Goal: Information Seeking & Learning: Compare options

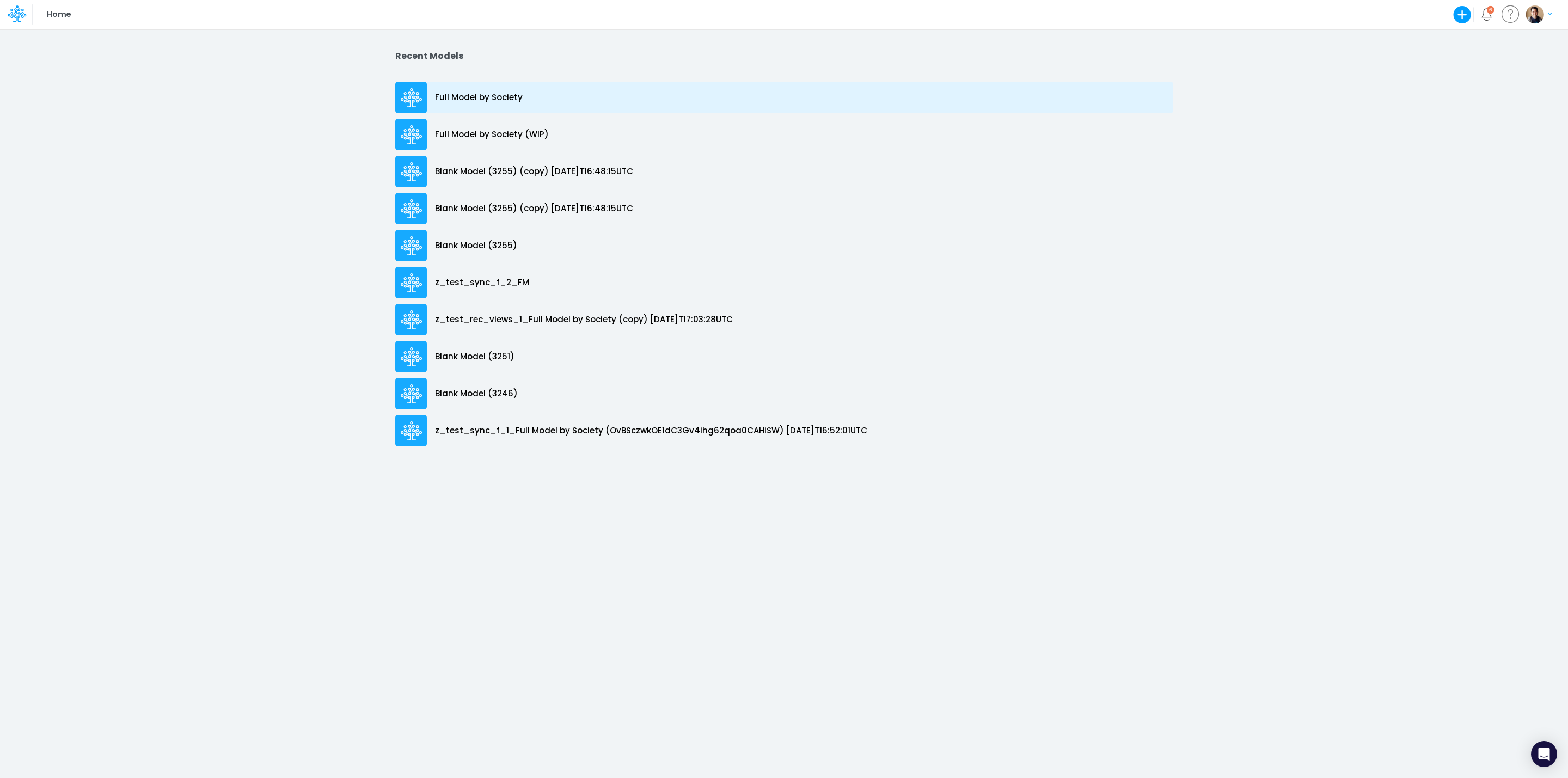
click at [509, 95] on p "Full Model by Society" at bounding box center [479, 97] width 88 height 13
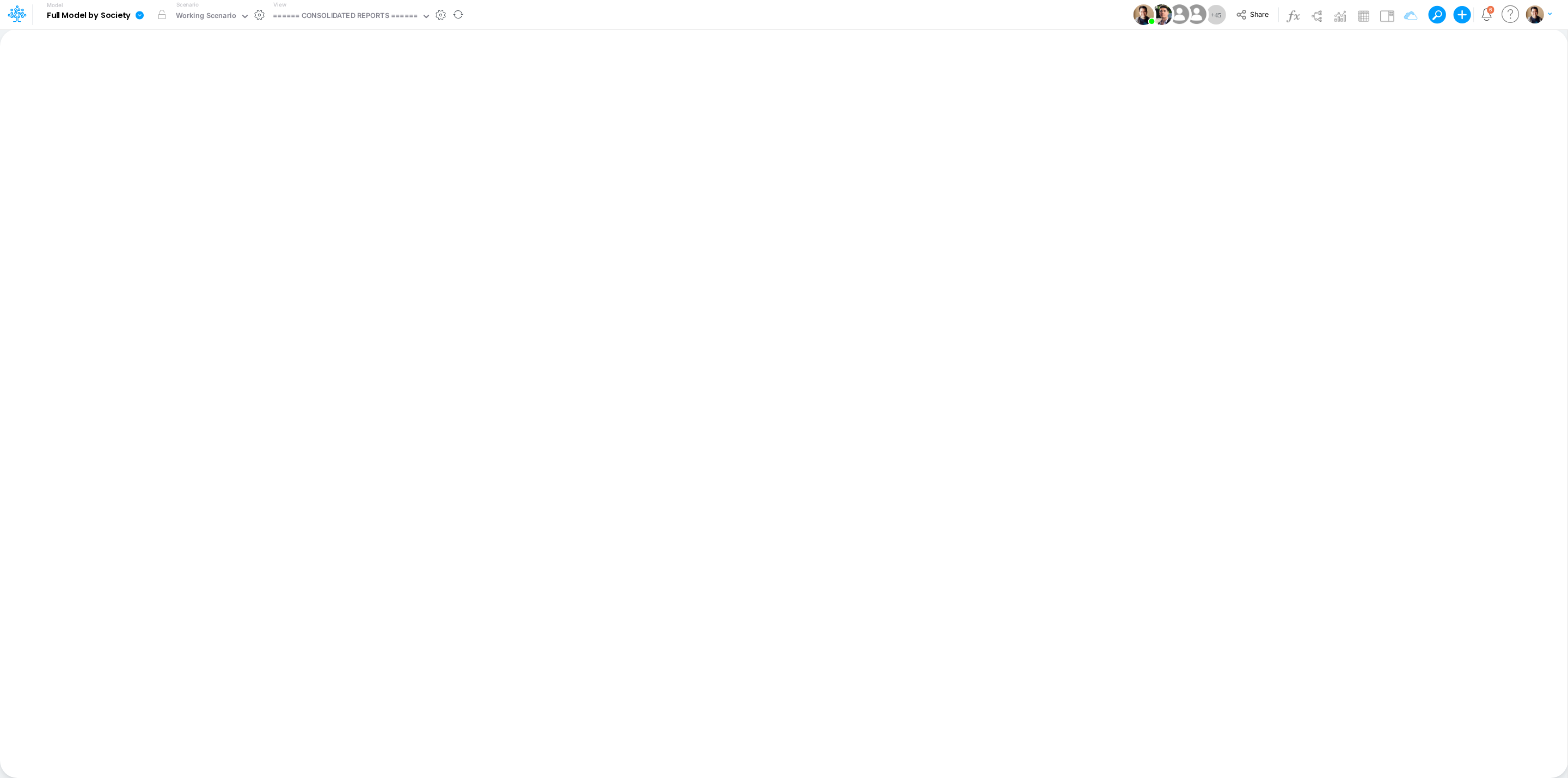
drag, startPoint x: 141, startPoint y: 15, endPoint x: 142, endPoint y: 24, distance: 9.1
click at [141, 15] on icon at bounding box center [140, 15] width 9 height 9
click at [222, 129] on button "Sync Scenarios" at bounding box center [194, 129] width 116 height 17
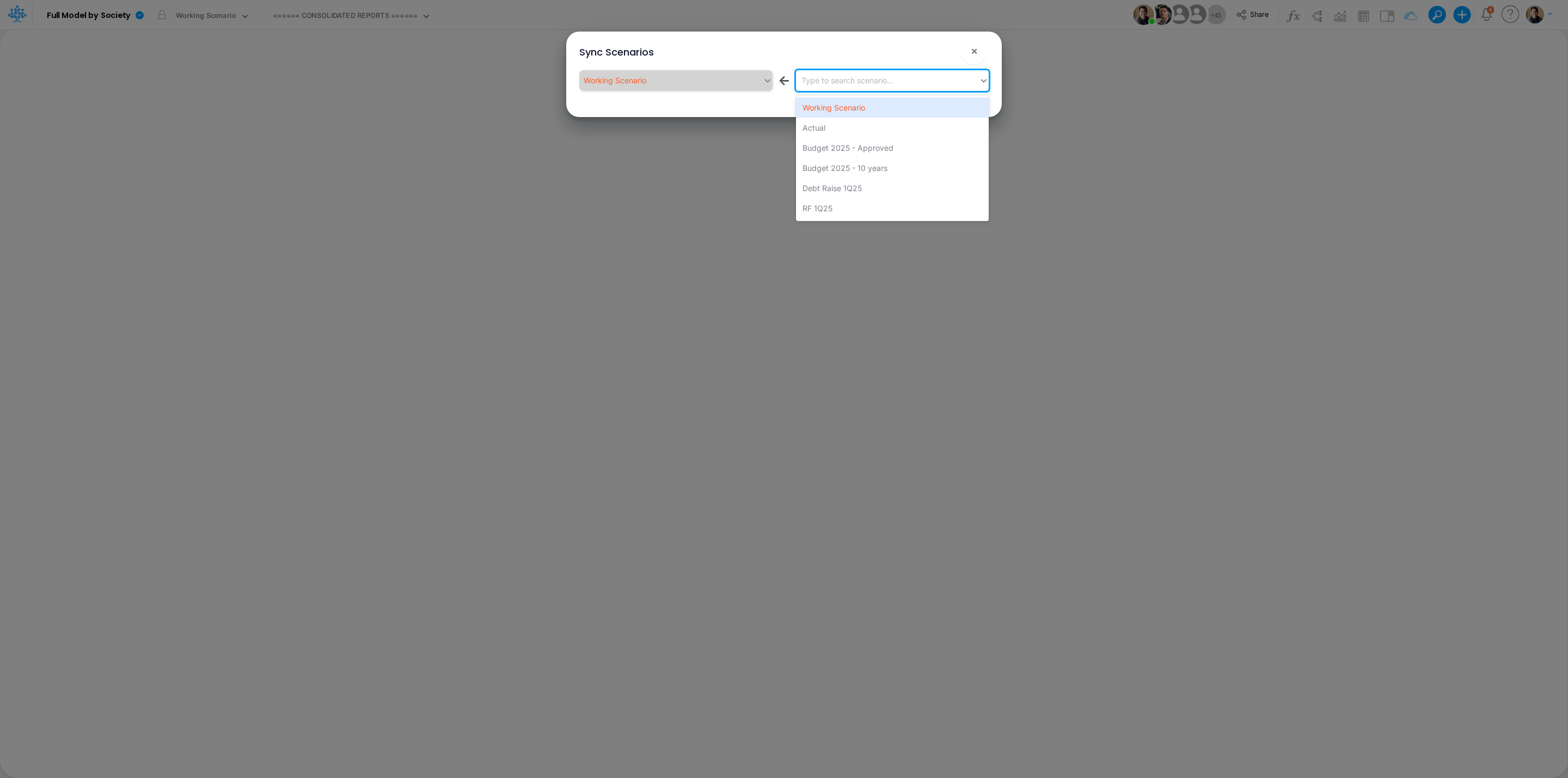
click at [908, 84] on div "Type to search scenario..." at bounding box center [887, 80] width 183 height 18
click at [877, 124] on div "Actual" at bounding box center [892, 128] width 193 height 20
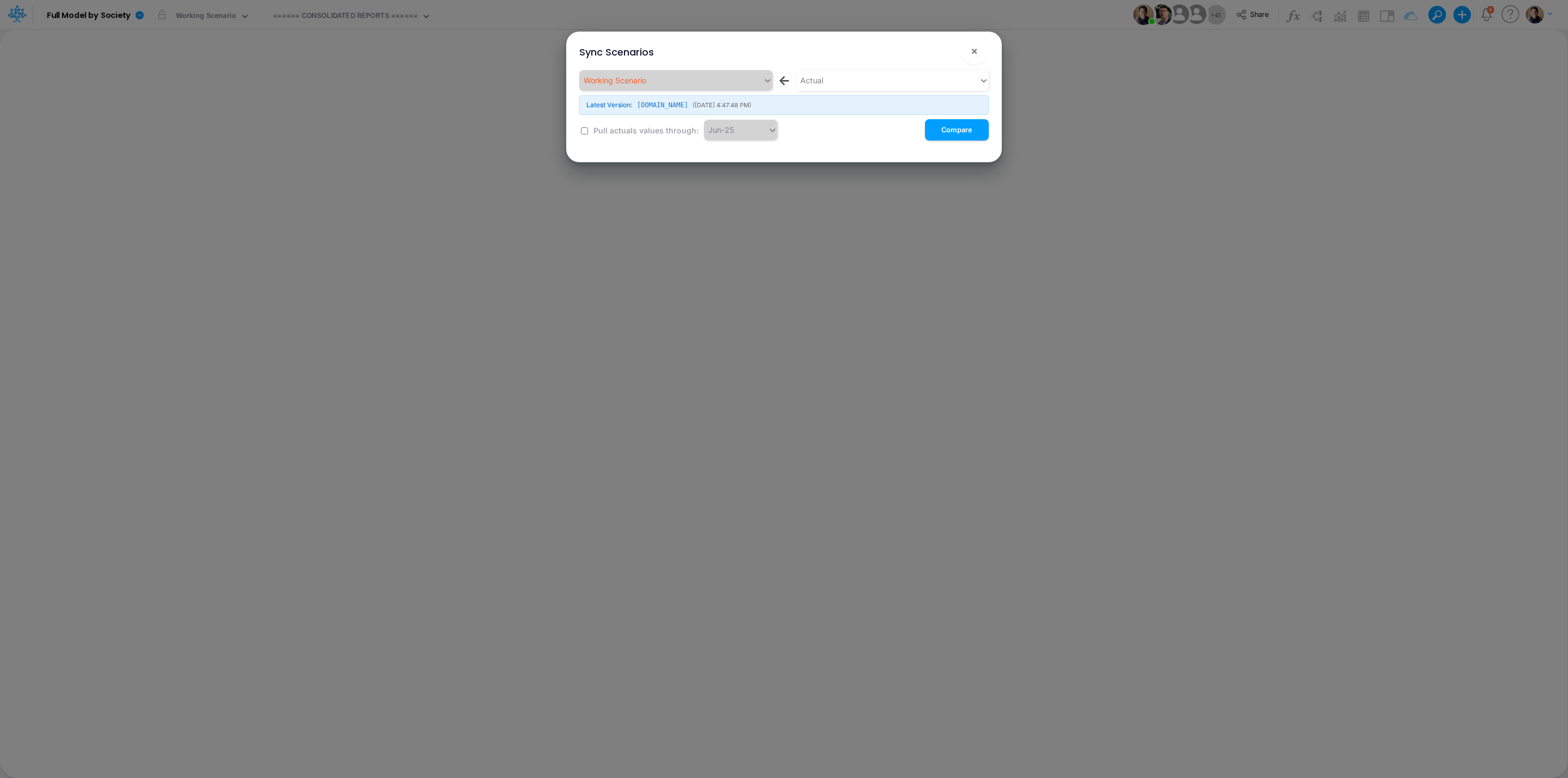
click at [584, 129] on input "checkbox" at bounding box center [584, 130] width 7 height 7
checkbox input "true"
click at [962, 130] on button "Compare" at bounding box center [957, 130] width 64 height 21
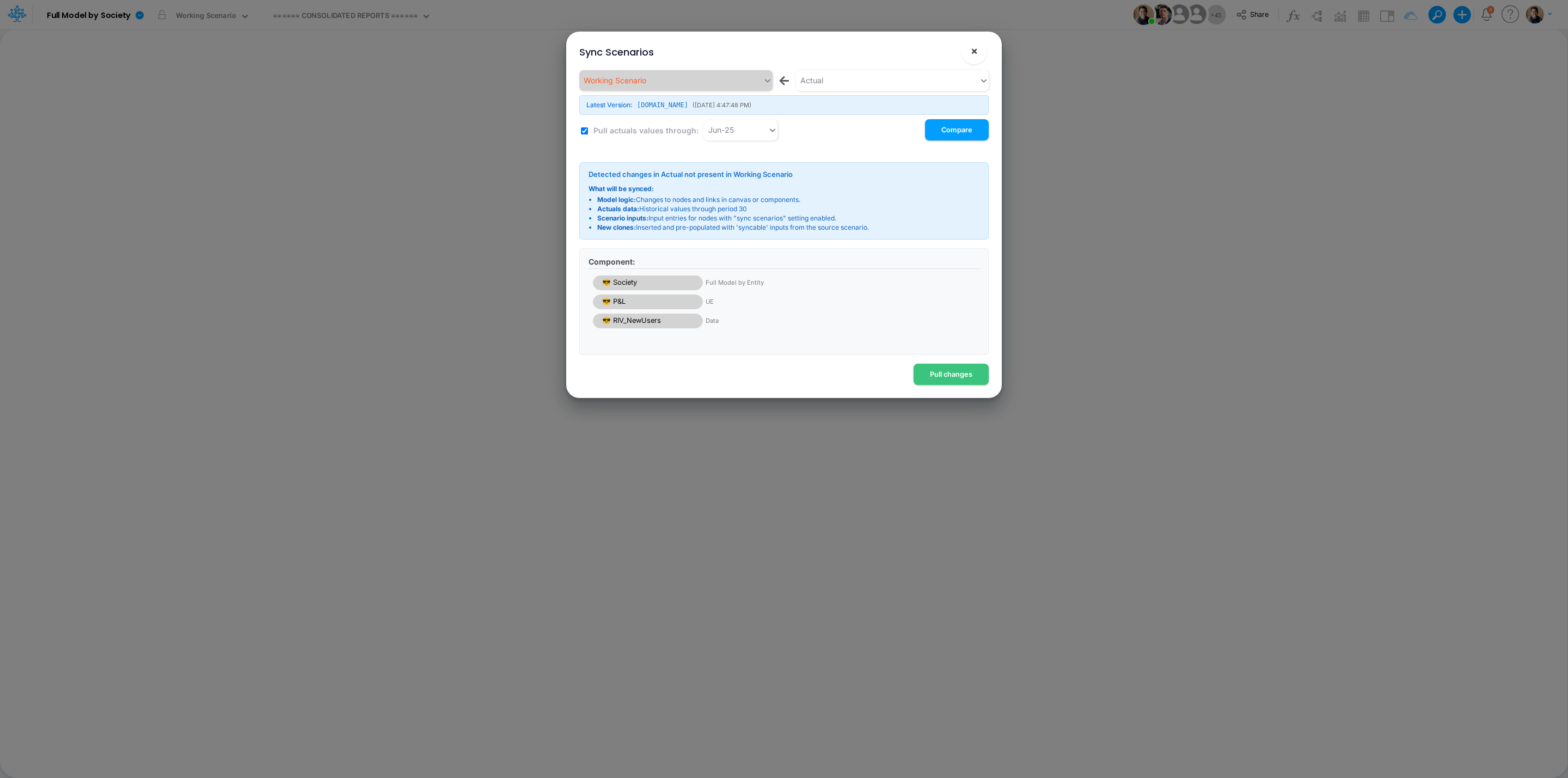
drag, startPoint x: 980, startPoint y: 43, endPoint x: 786, endPoint y: 2, distance: 198.3
click at [980, 43] on button "×" at bounding box center [974, 50] width 26 height 26
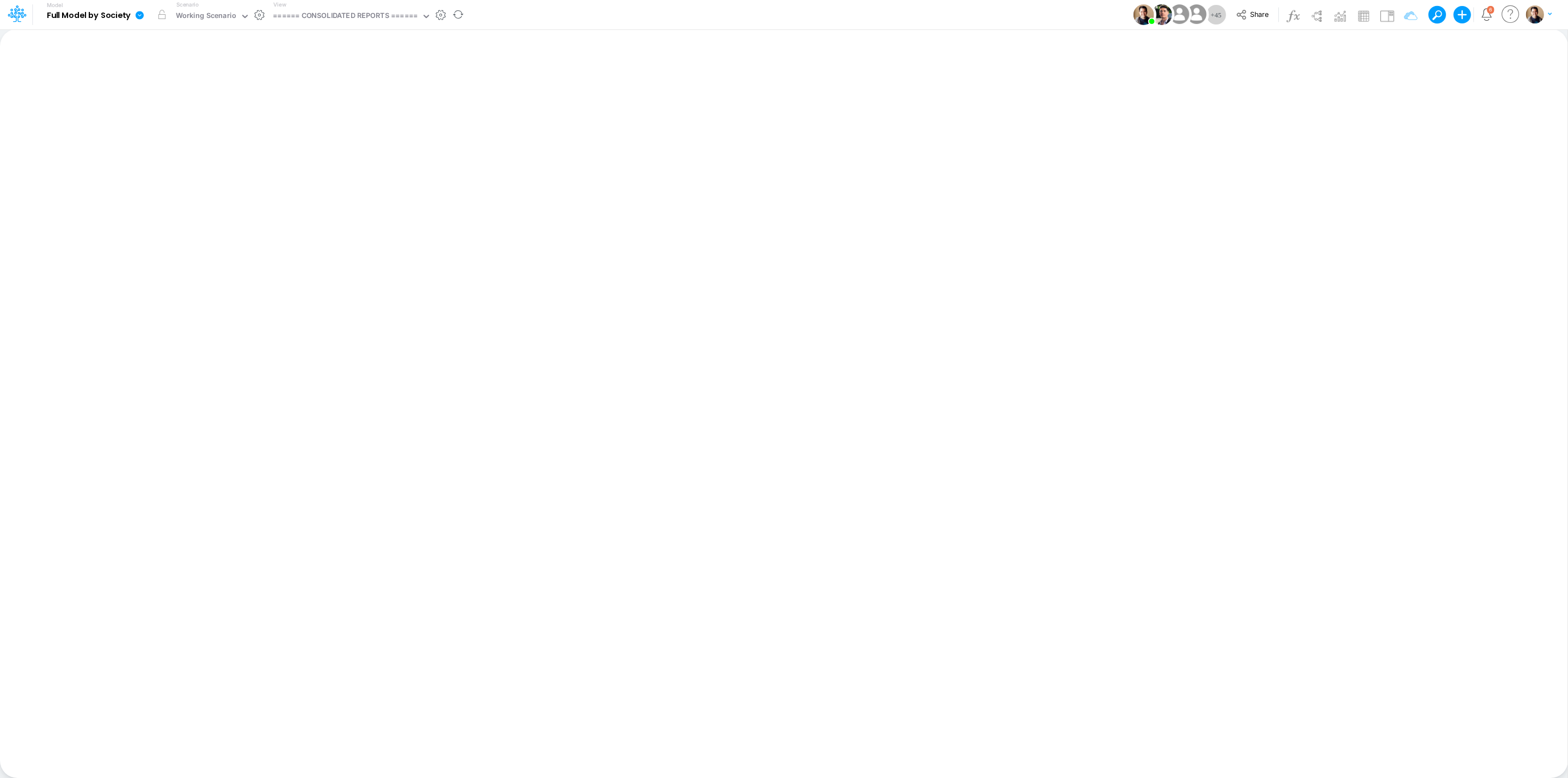
click at [139, 17] on icon at bounding box center [139, 15] width 8 height 8
click at [183, 106] on div "Edit model settings Duplicate Import QuickBooks QuickBooks Online QuickBooks En…" at bounding box center [194, 99] width 118 height 139
click at [183, 108] on button "View model info" at bounding box center [194, 112] width 116 height 17
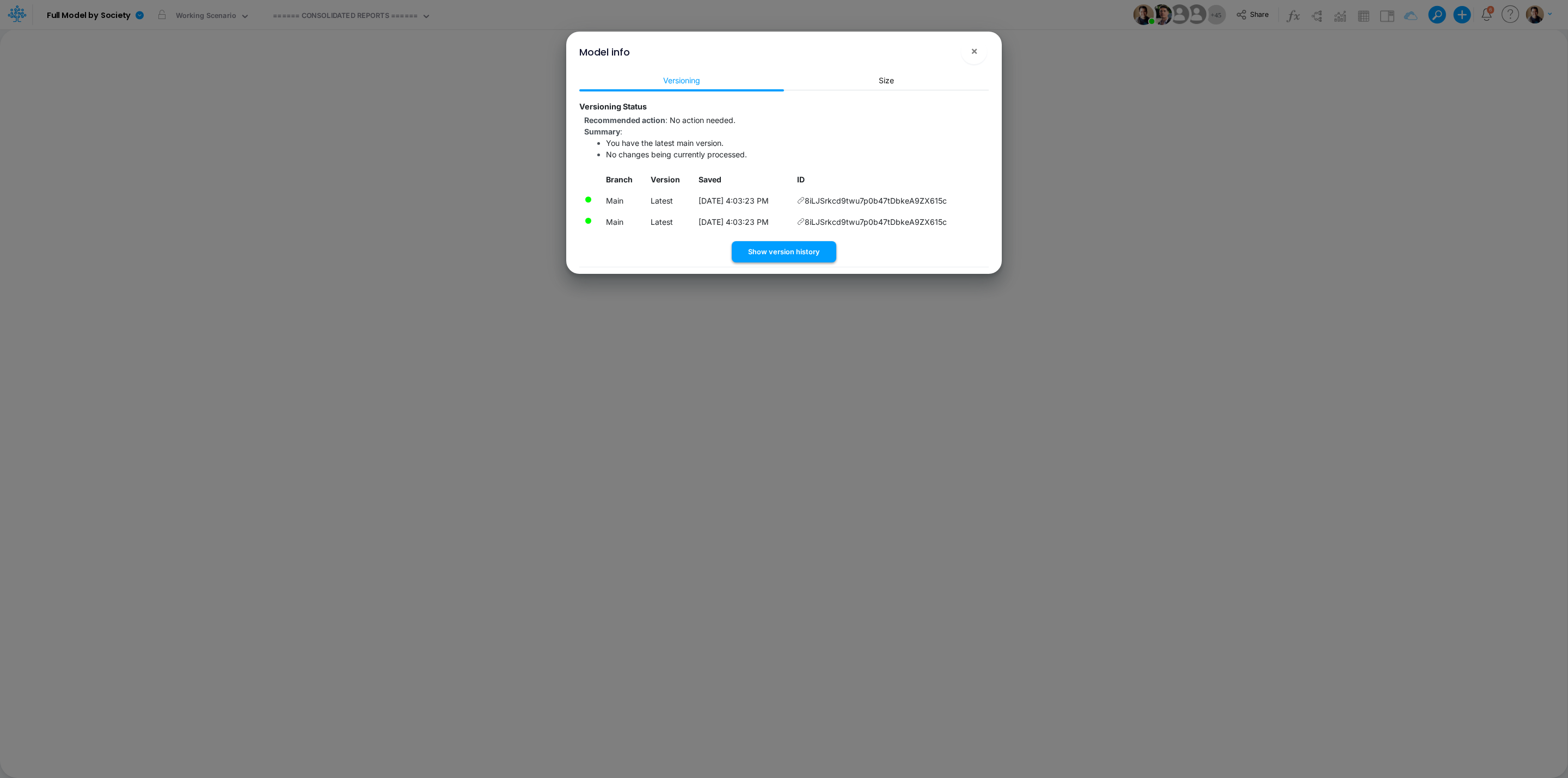
click at [786, 260] on button "Show version history" at bounding box center [784, 251] width 105 height 21
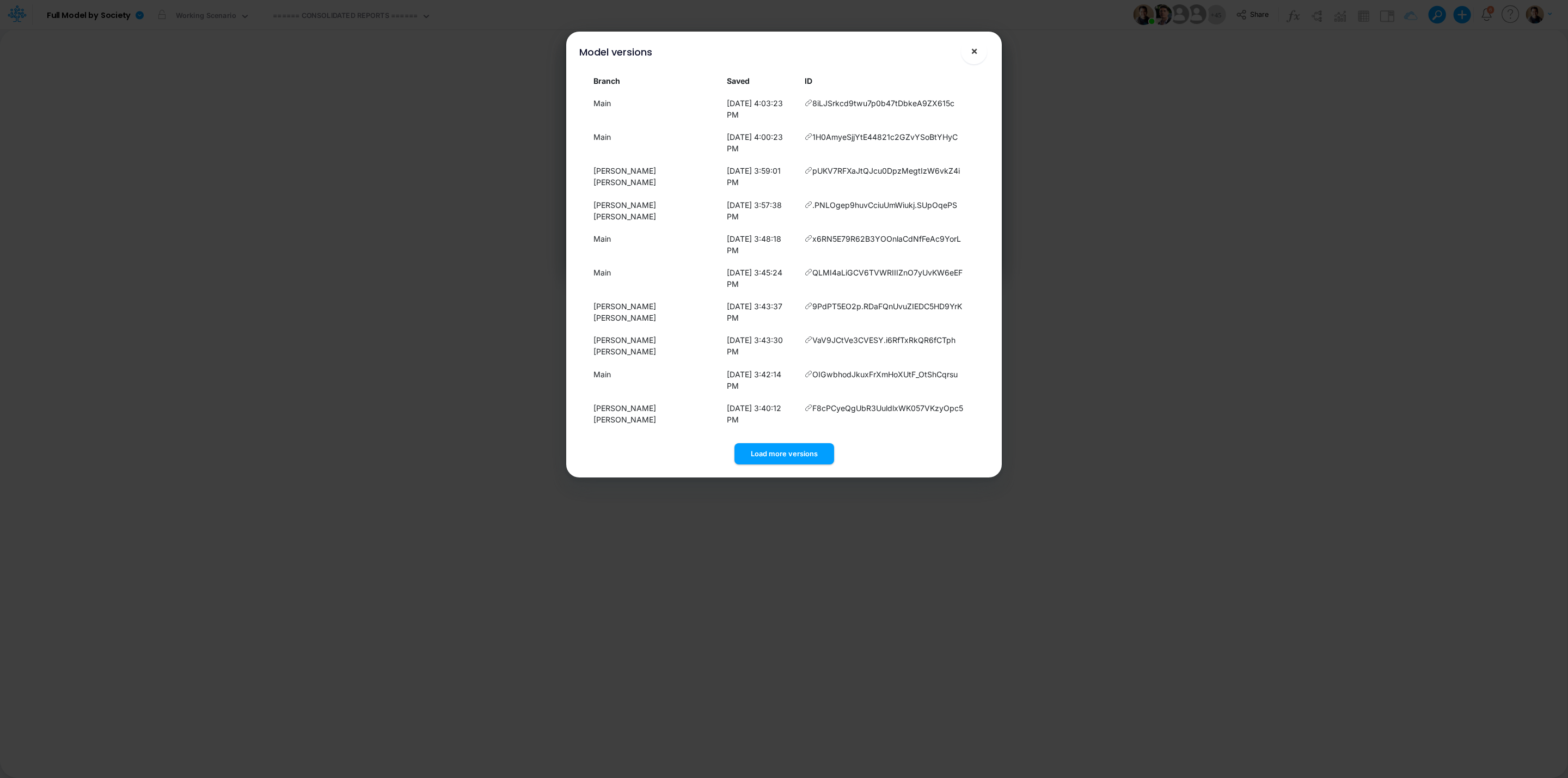
click at [968, 50] on button "×" at bounding box center [974, 50] width 26 height 26
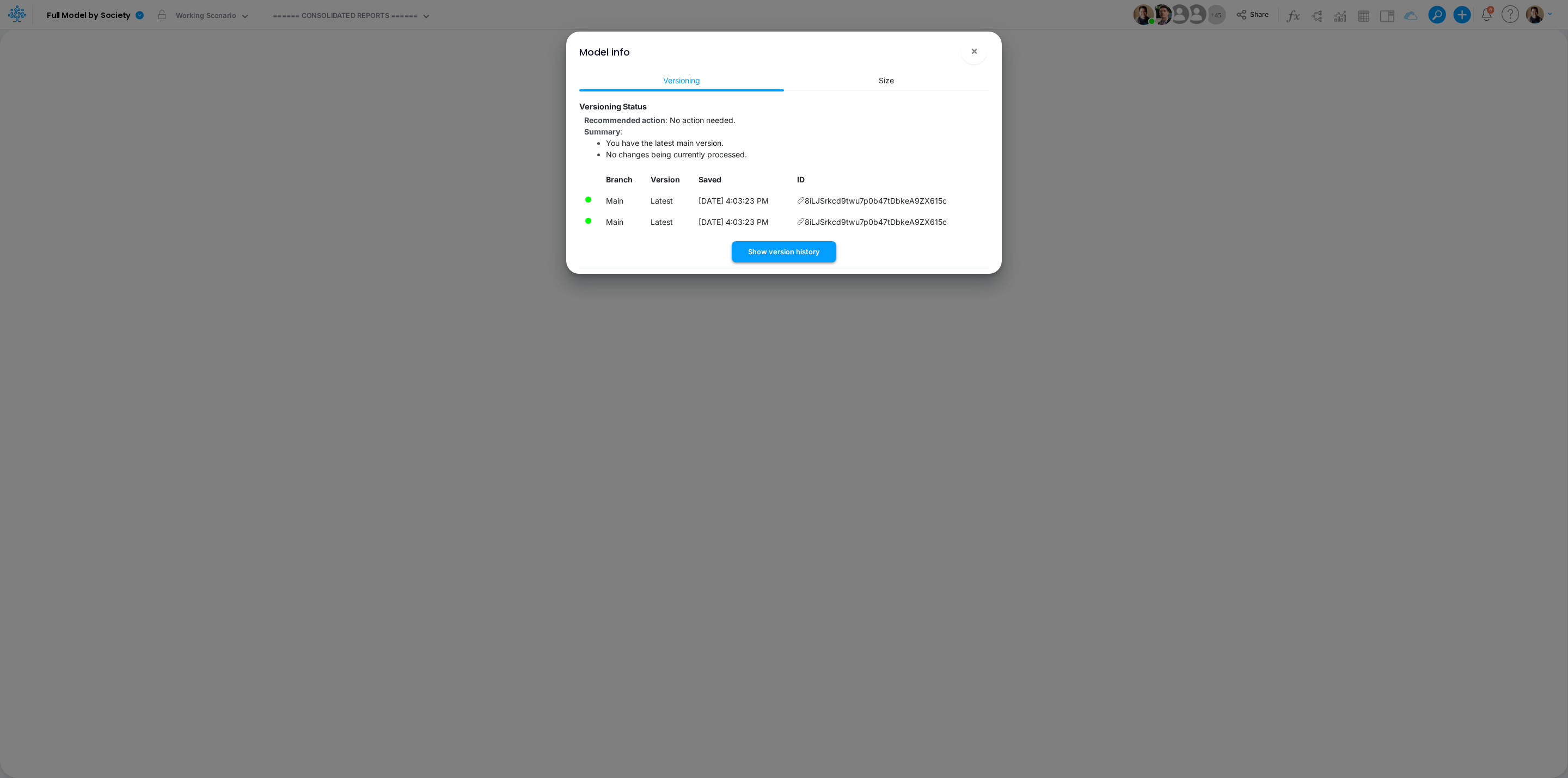
click at [817, 257] on button "Show version history" at bounding box center [784, 251] width 105 height 21
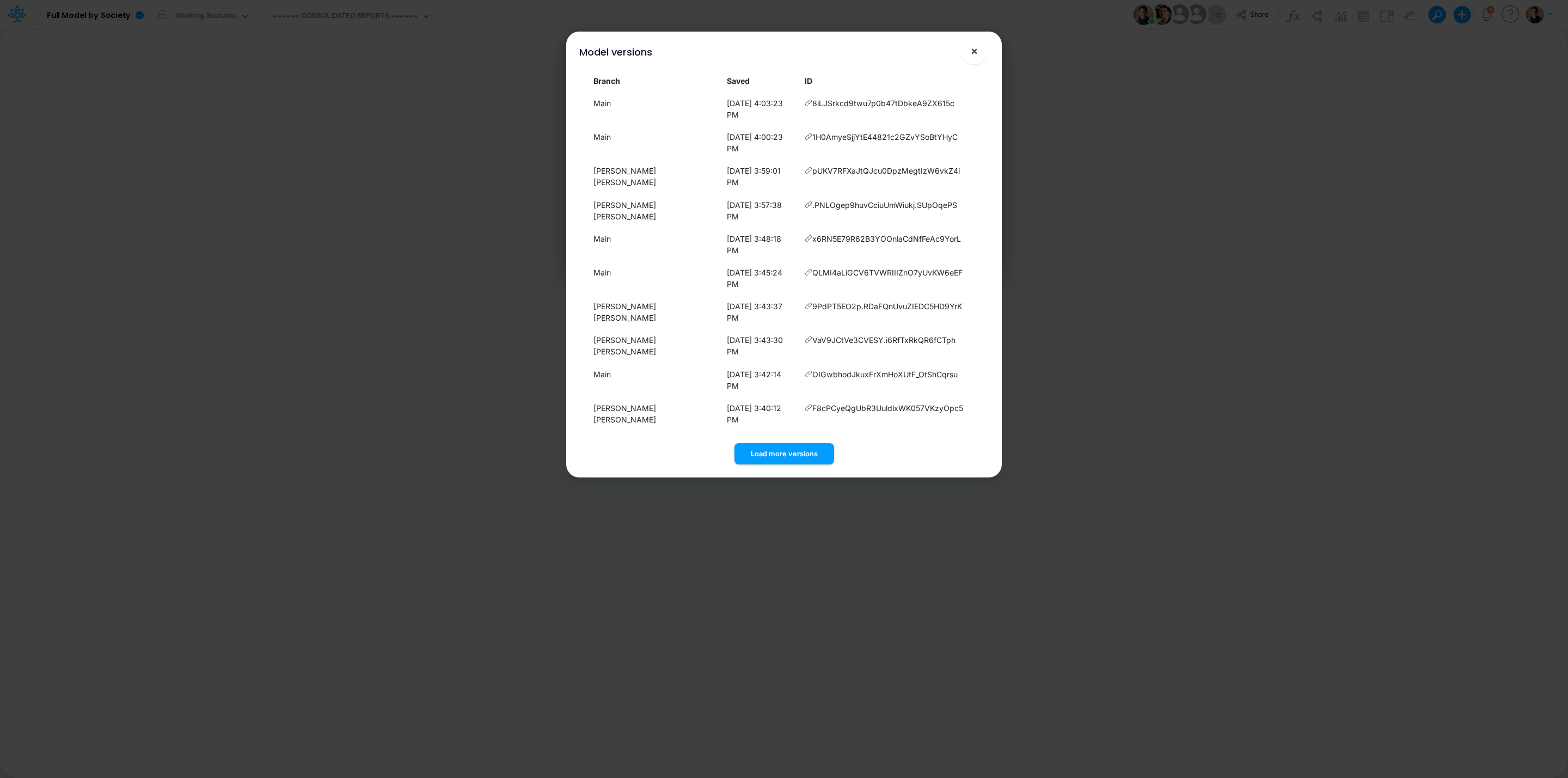
click at [973, 47] on span "×" at bounding box center [974, 50] width 7 height 13
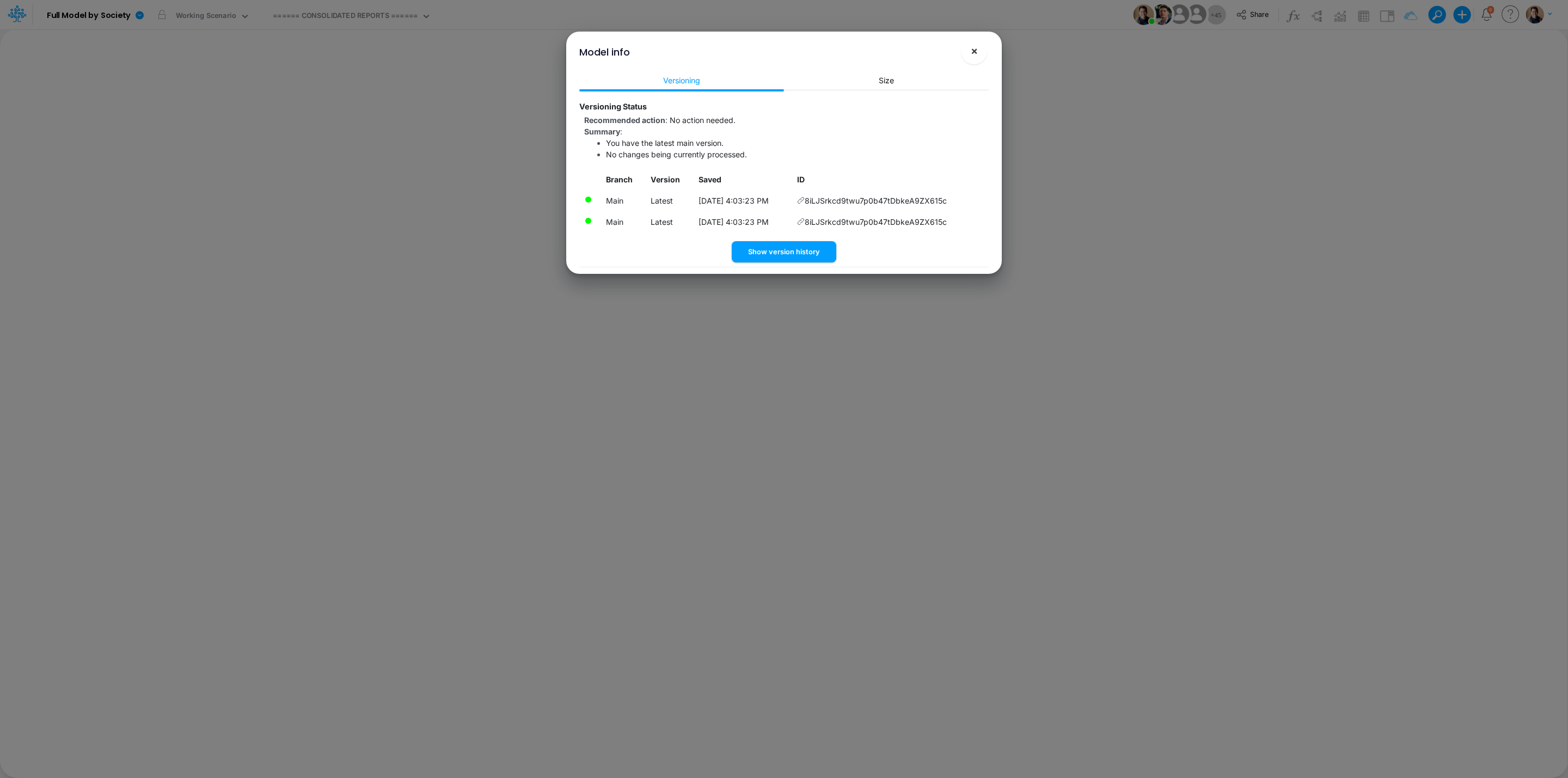
click at [975, 50] on span "×" at bounding box center [974, 50] width 7 height 13
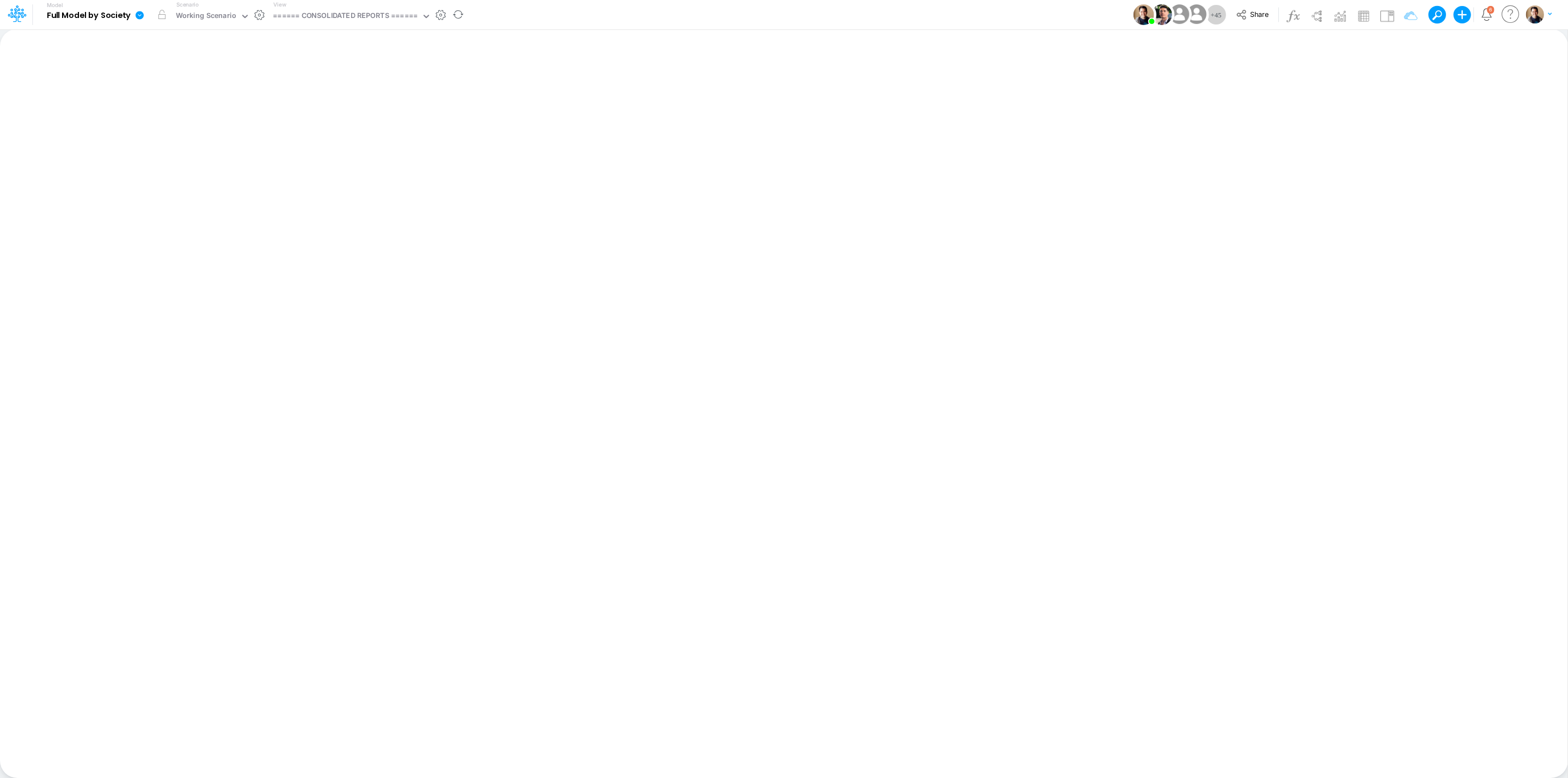
click at [139, 15] on icon at bounding box center [139, 15] width 8 height 8
click at [215, 115] on button "View model info" at bounding box center [194, 112] width 116 height 17
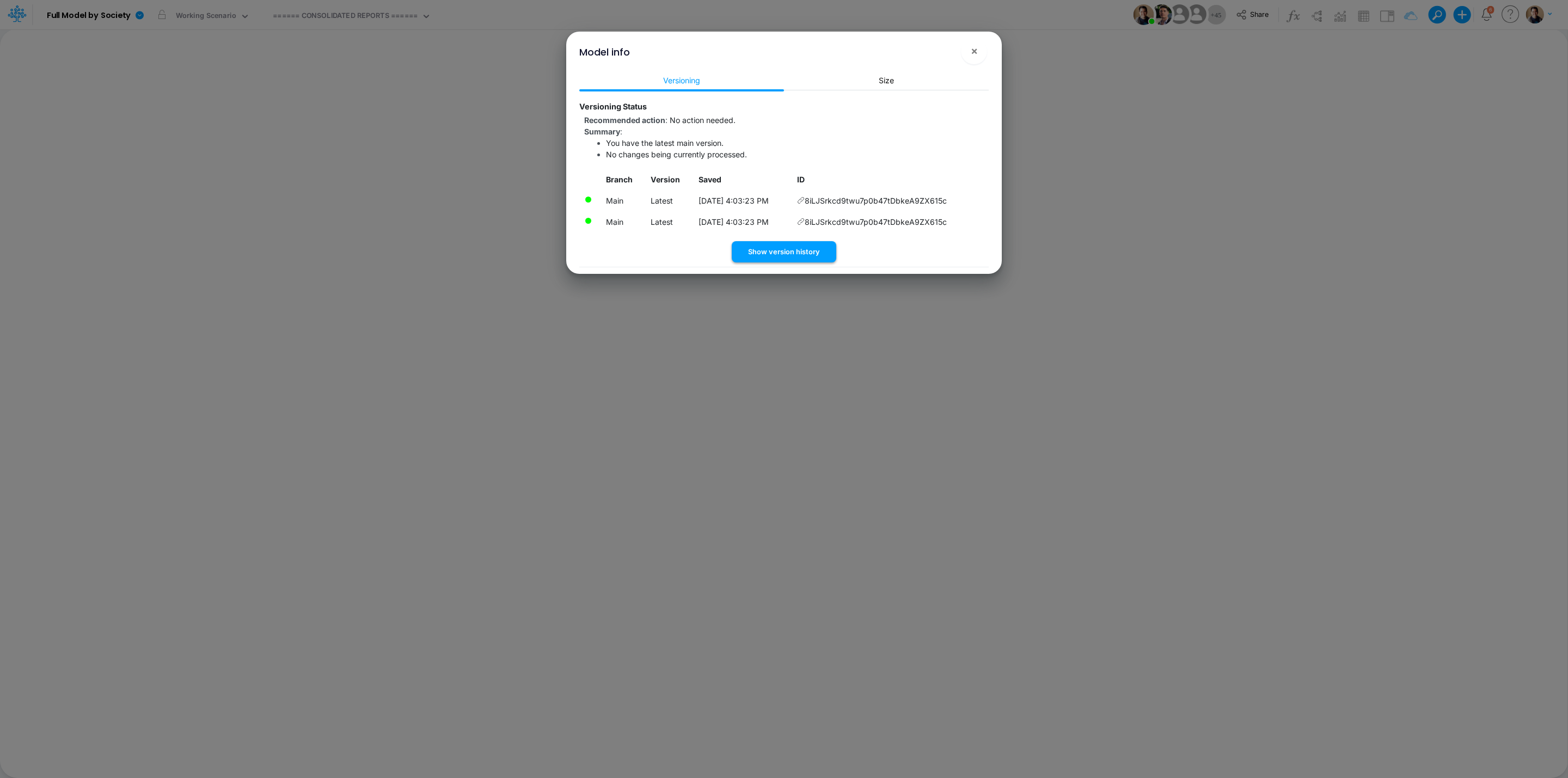
click at [786, 249] on button "Show version history" at bounding box center [784, 251] width 105 height 21
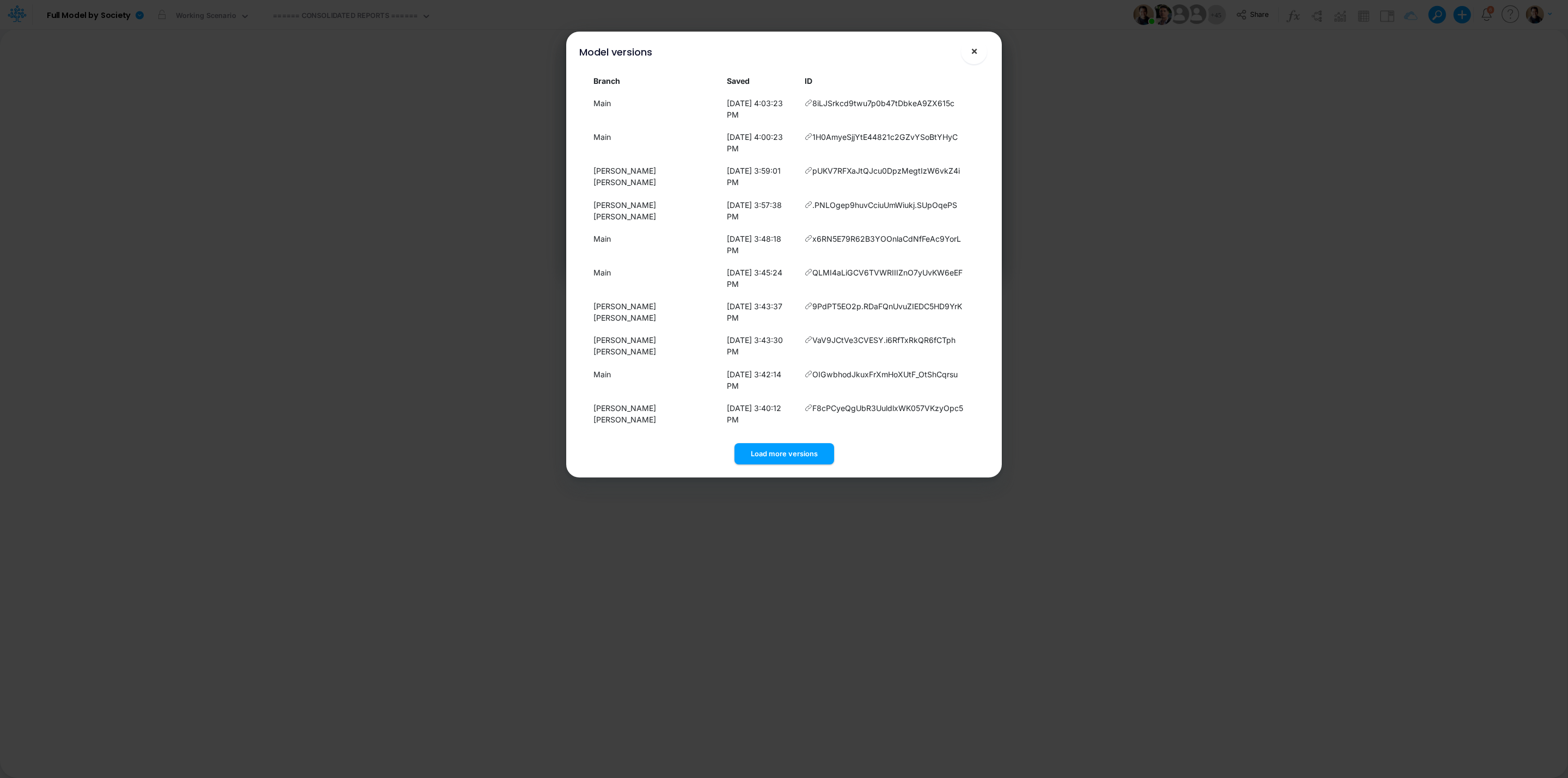
click at [975, 49] on span "×" at bounding box center [974, 50] width 7 height 13
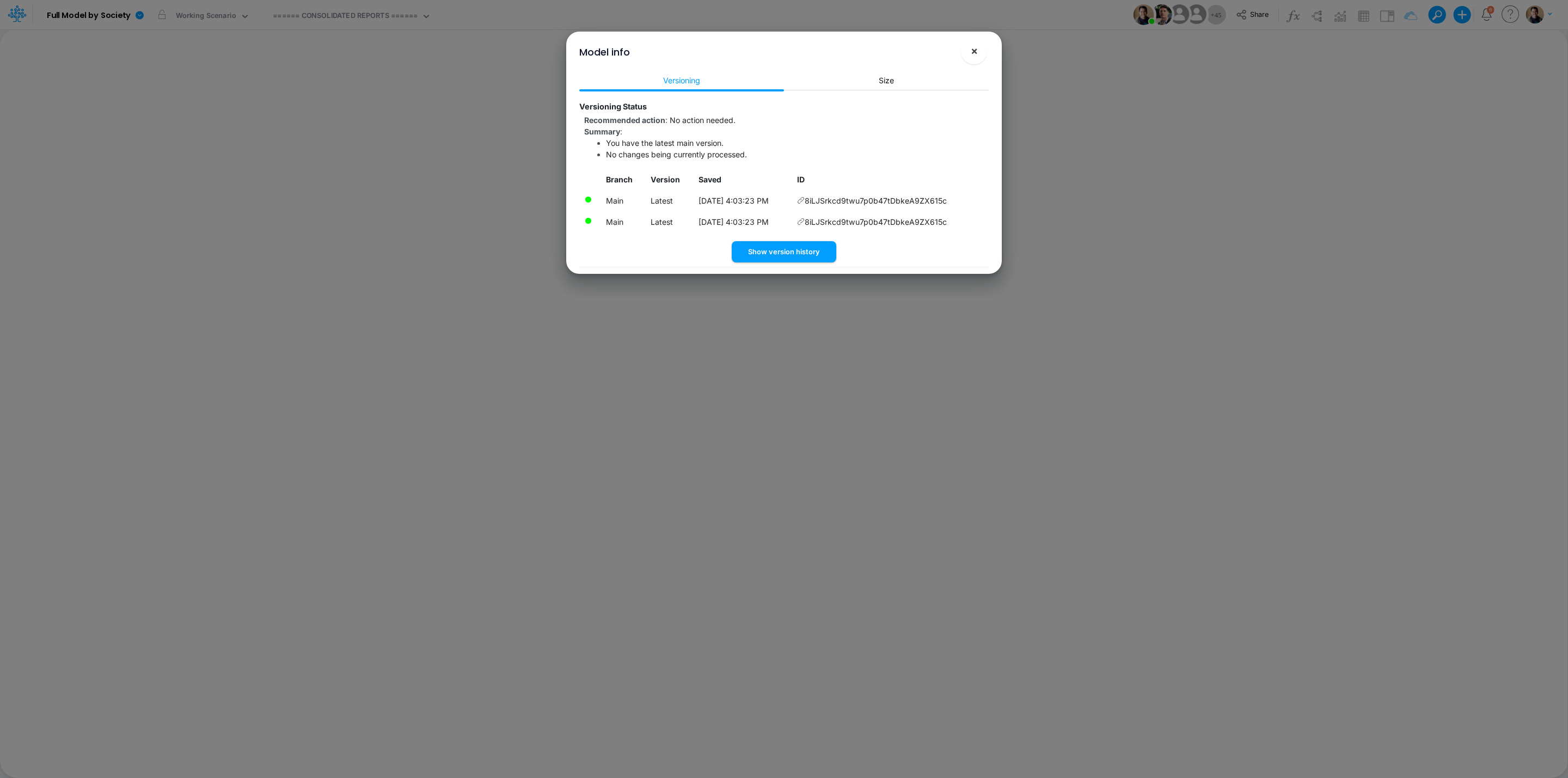
click at [979, 46] on button "×" at bounding box center [974, 50] width 26 height 26
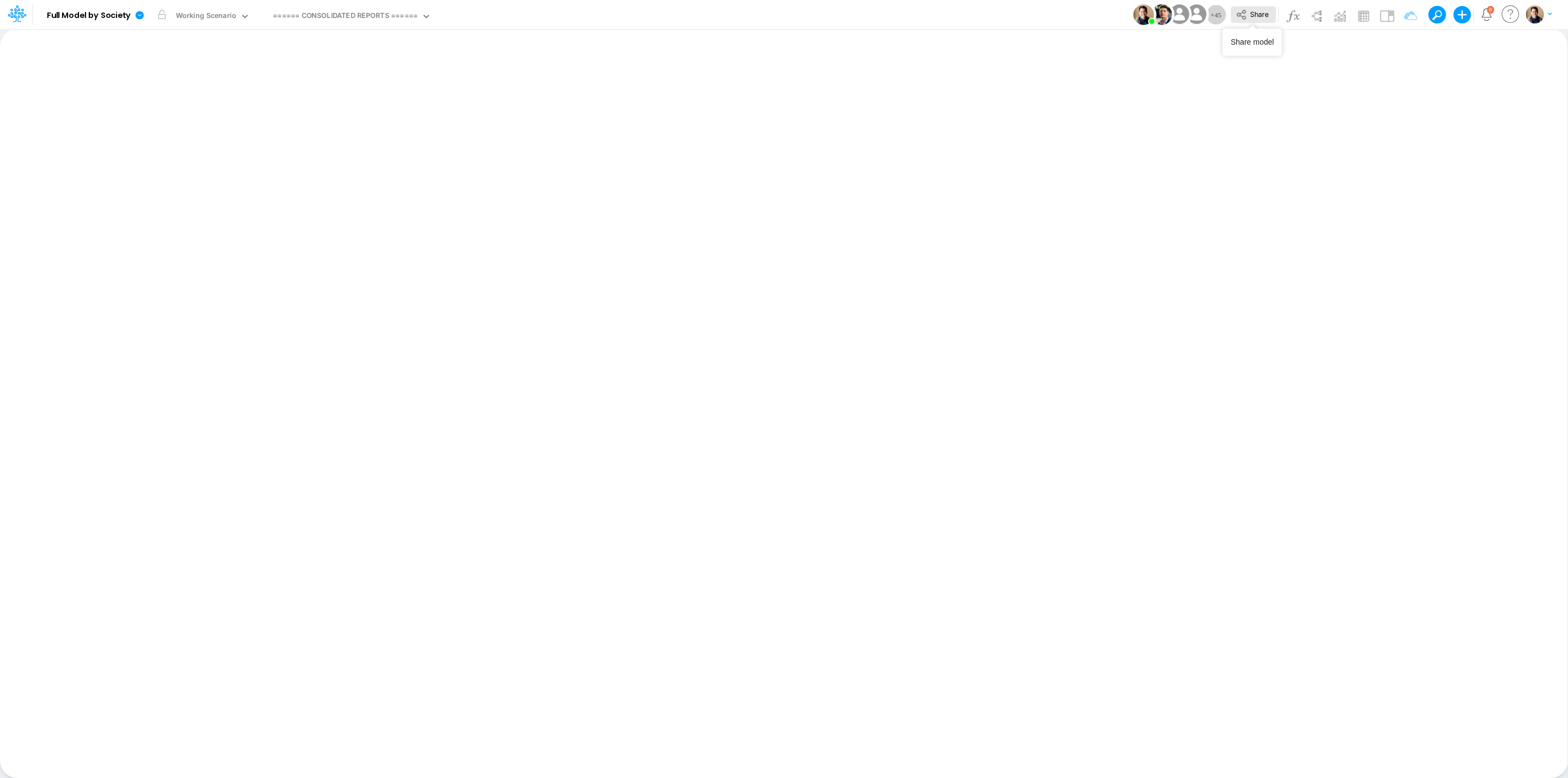
click at [1260, 12] on span "Share" at bounding box center [1259, 13] width 19 height 8
click at [203, 19] on div "Working Scenario" at bounding box center [206, 17] width 61 height 13
click at [379, 5] on div "View ====== CONSOLIDATED REPORTS ======" at bounding box center [350, 15] width 162 height 28
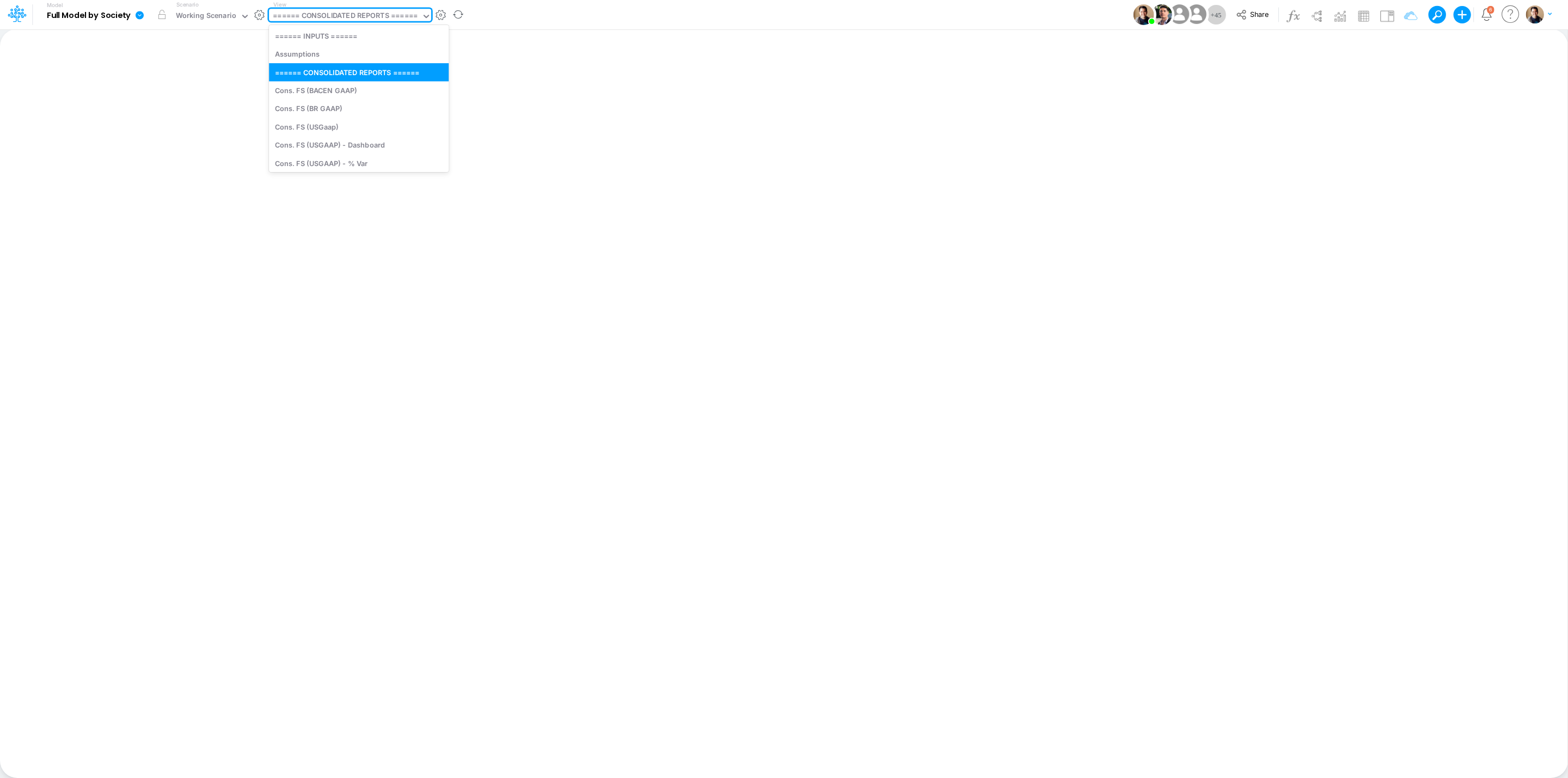
click at [379, 15] on div "====== CONSOLIDATED REPORTS ======" at bounding box center [345, 17] width 145 height 13
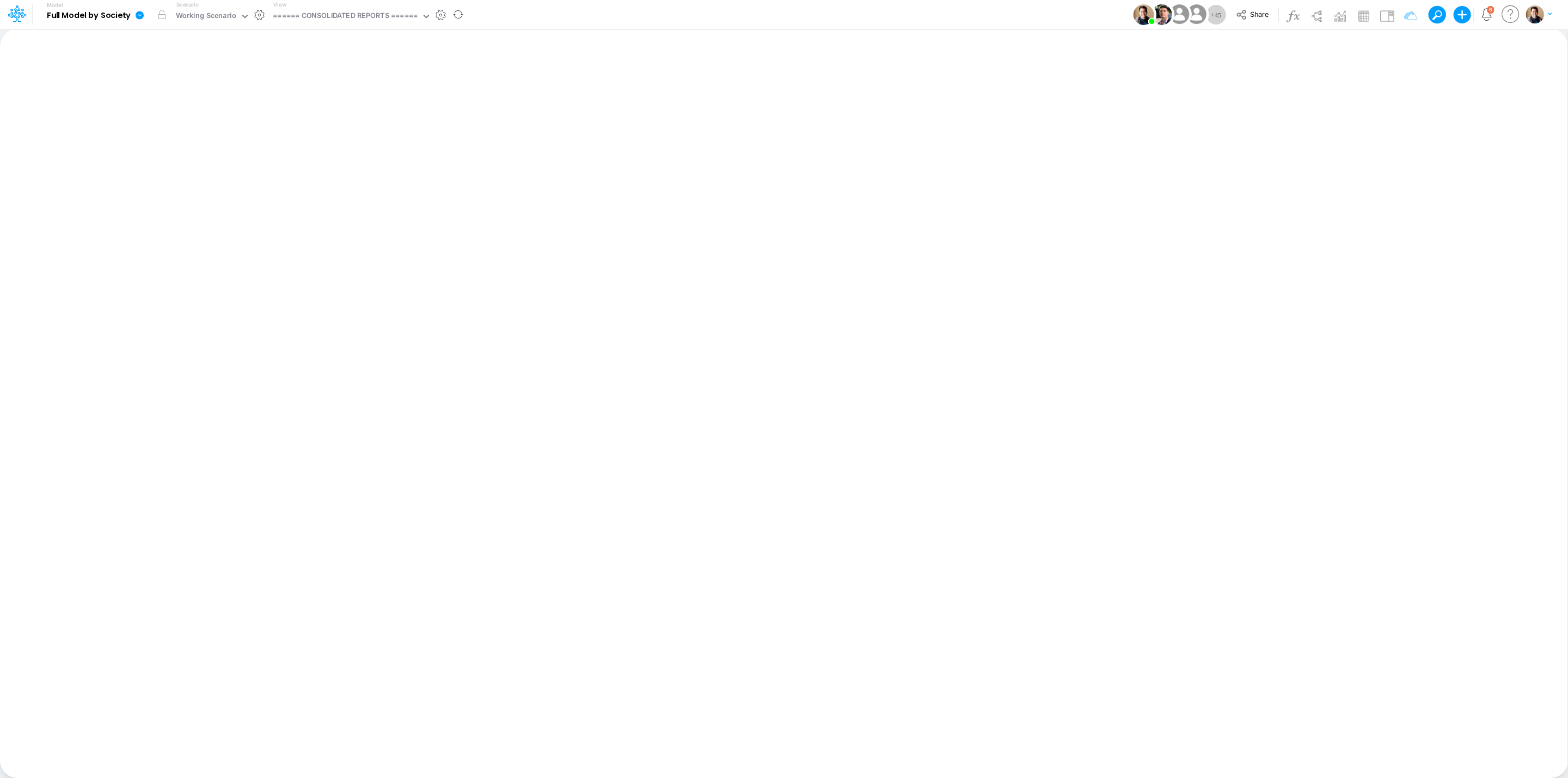
click at [139, 21] on link at bounding box center [141, 15] width 22 height 28
click at [170, 114] on button "View model info" at bounding box center [194, 112] width 116 height 17
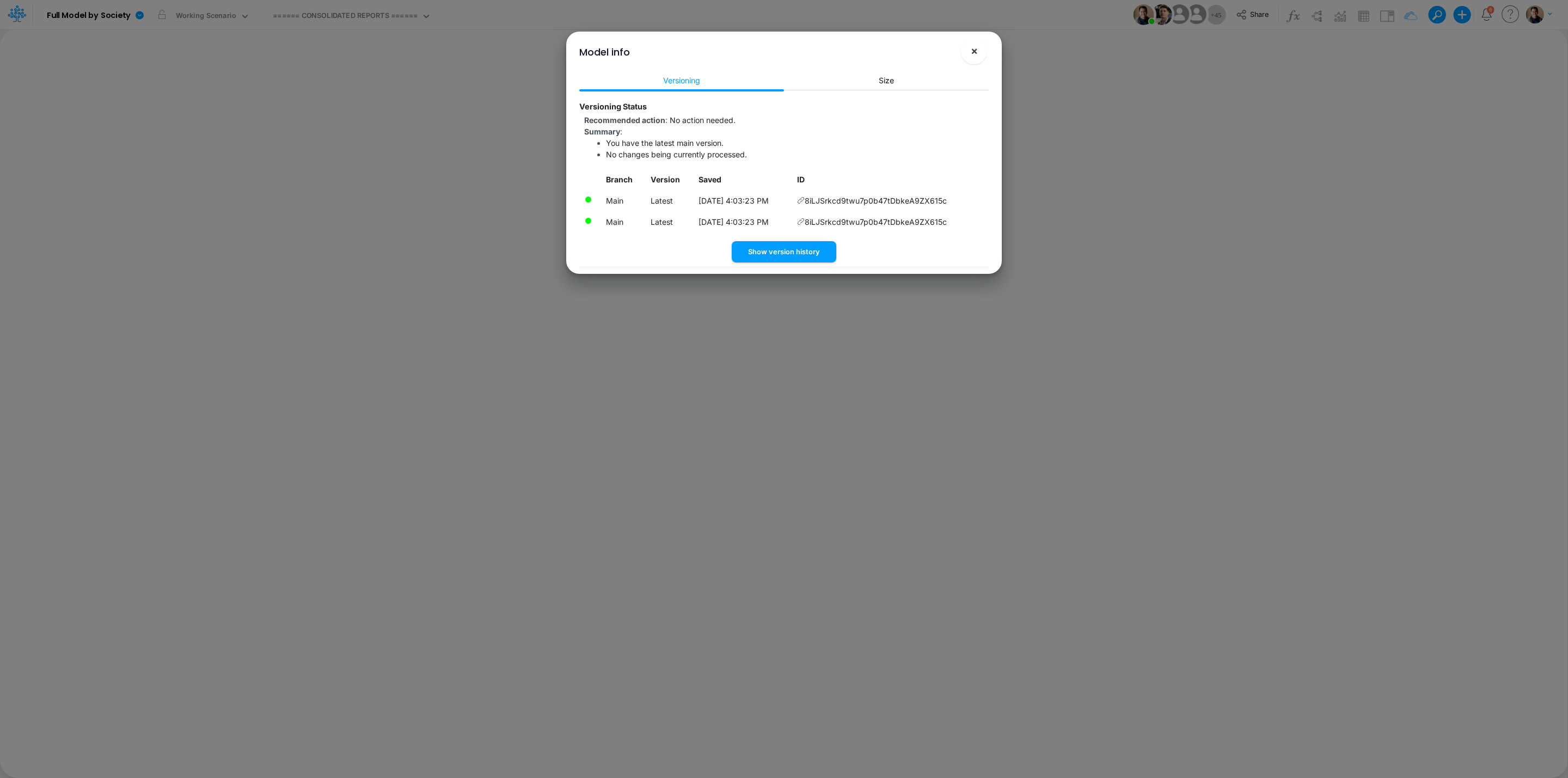
click at [977, 50] on span "×" at bounding box center [974, 50] width 7 height 13
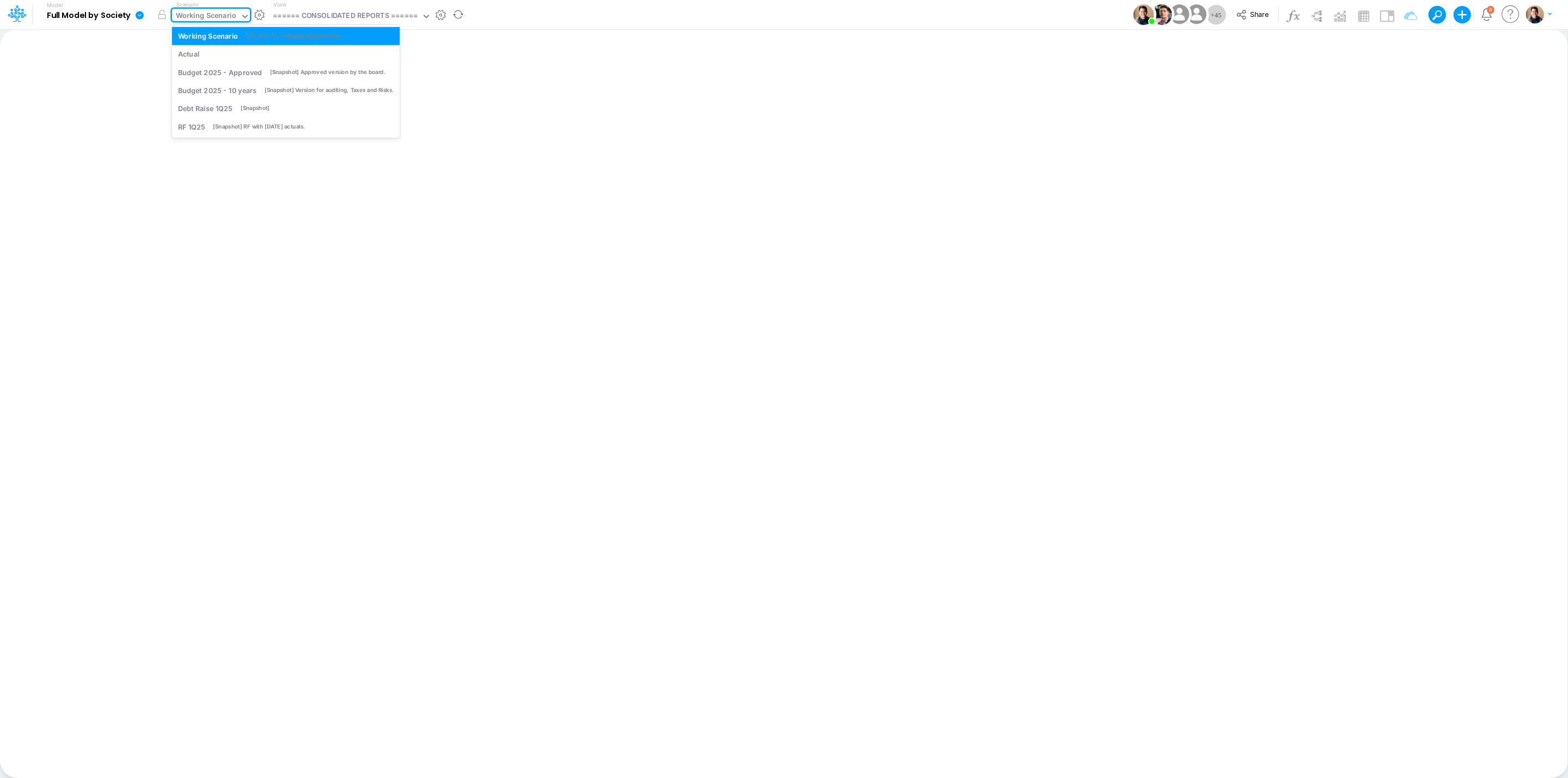
click at [231, 21] on div "Working Scenario" at bounding box center [206, 17] width 61 height 13
click at [229, 53] on div "Actual" at bounding box center [286, 53] width 216 height 10
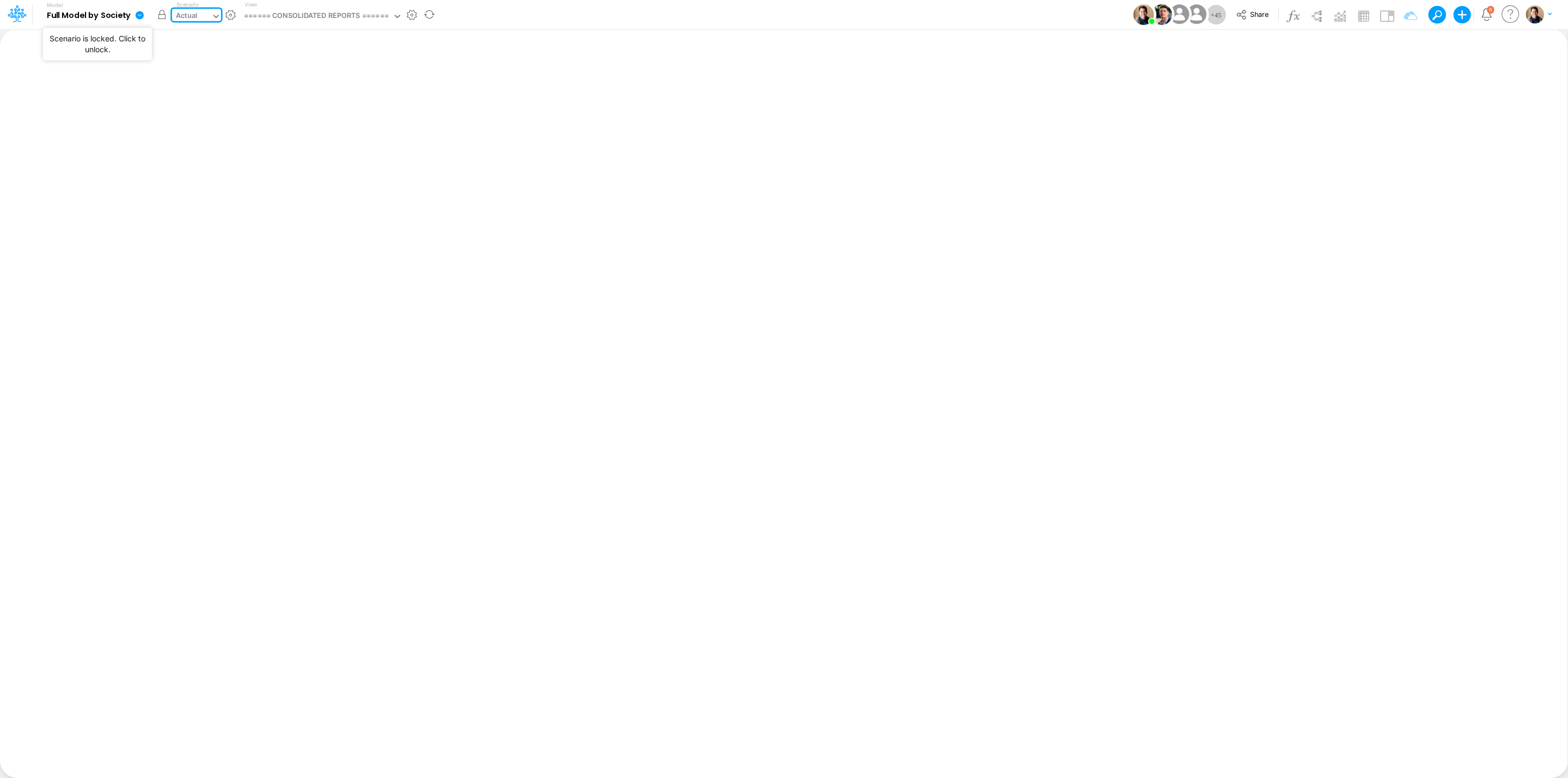
click at [160, 17] on button "button" at bounding box center [162, 14] width 20 height 20
click at [195, 15] on div "Actual" at bounding box center [187, 17] width 22 height 13
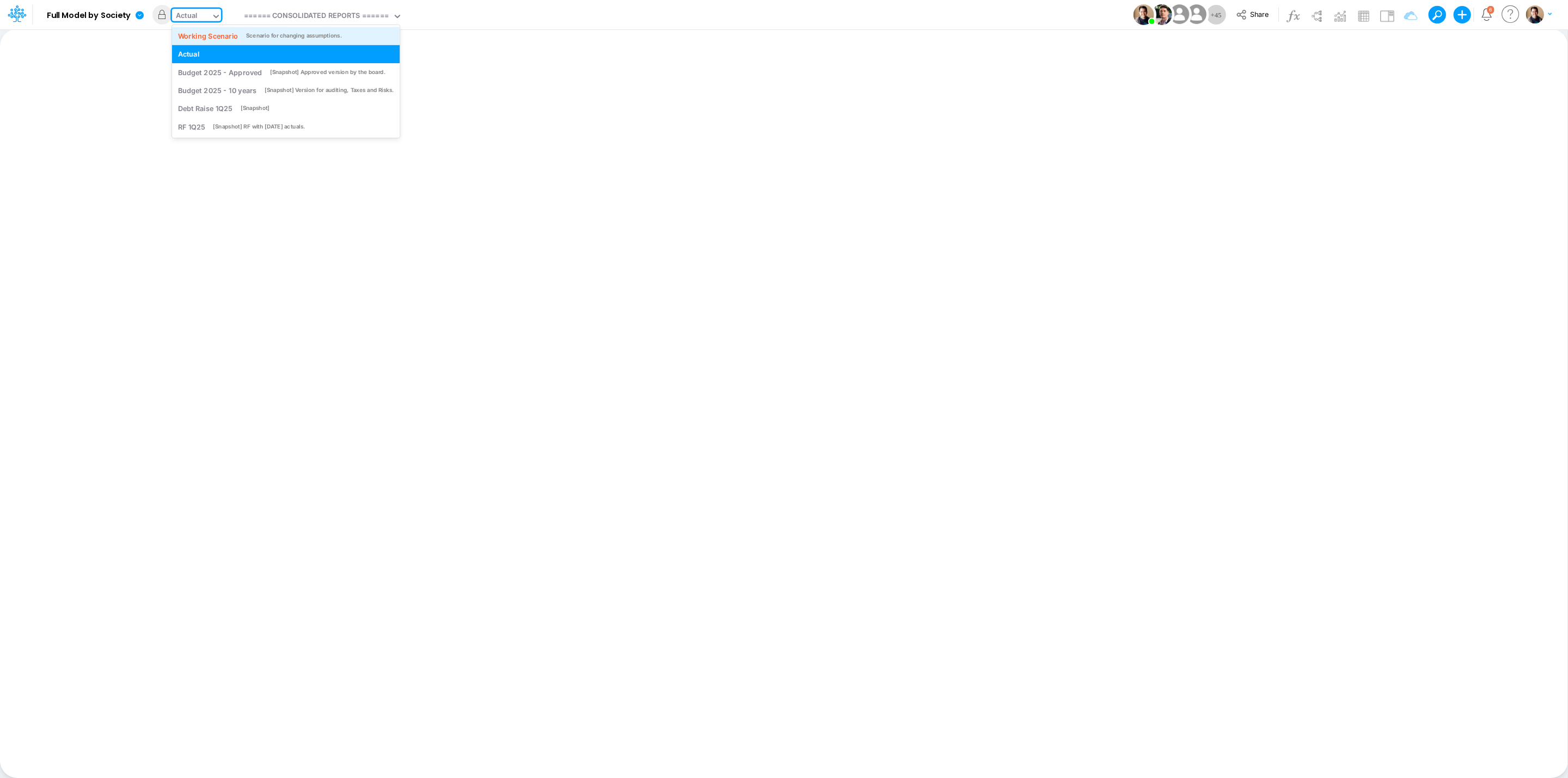
click at [204, 31] on div "Working Scenario" at bounding box center [208, 35] width 61 height 10
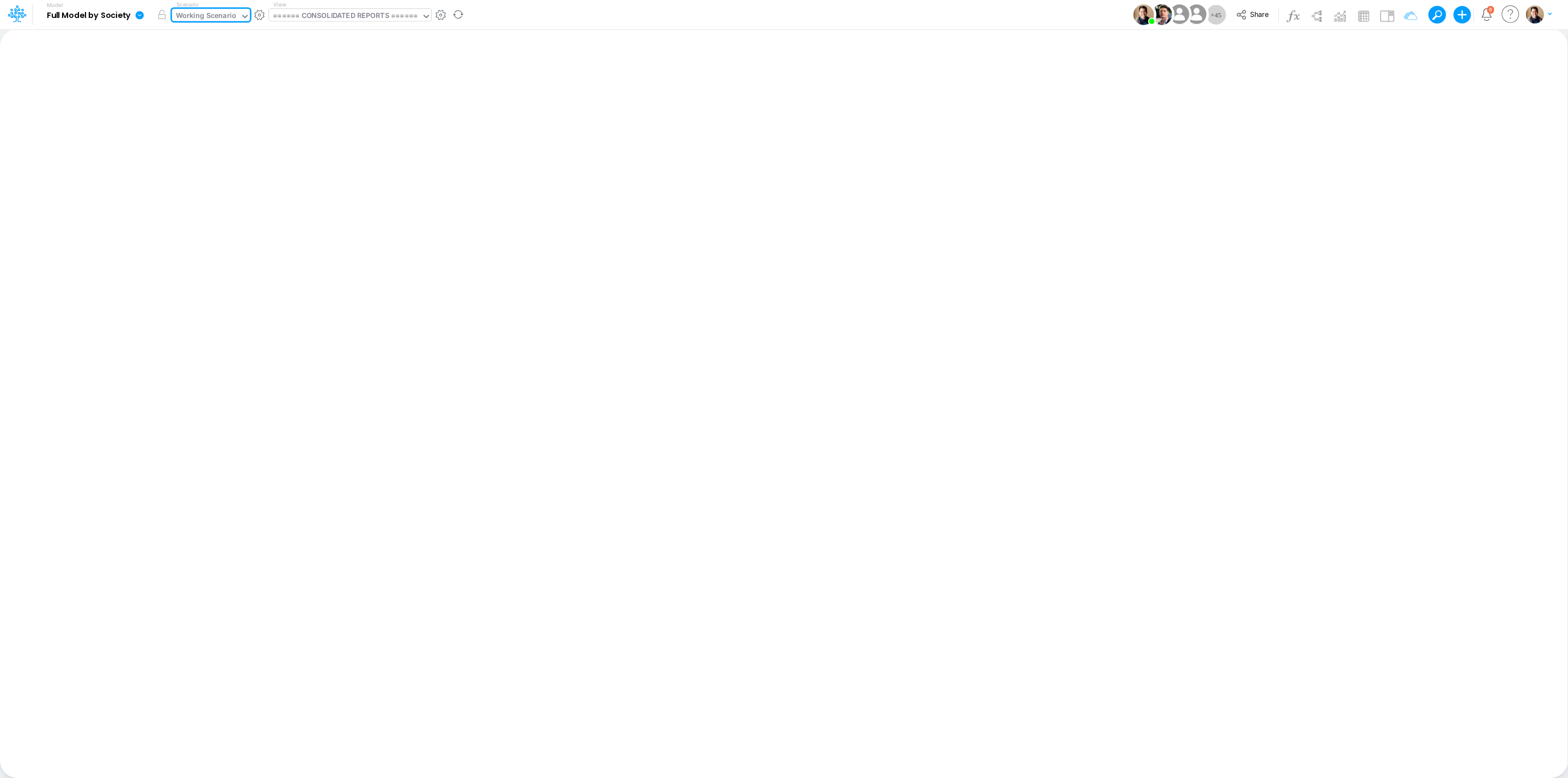
click at [371, 9] on div "====== CONSOLIDATED REPORTS ======" at bounding box center [345, 17] width 152 height 17
click at [142, 17] on icon at bounding box center [139, 15] width 8 height 8
click at [201, 111] on button "View model info" at bounding box center [194, 112] width 116 height 17
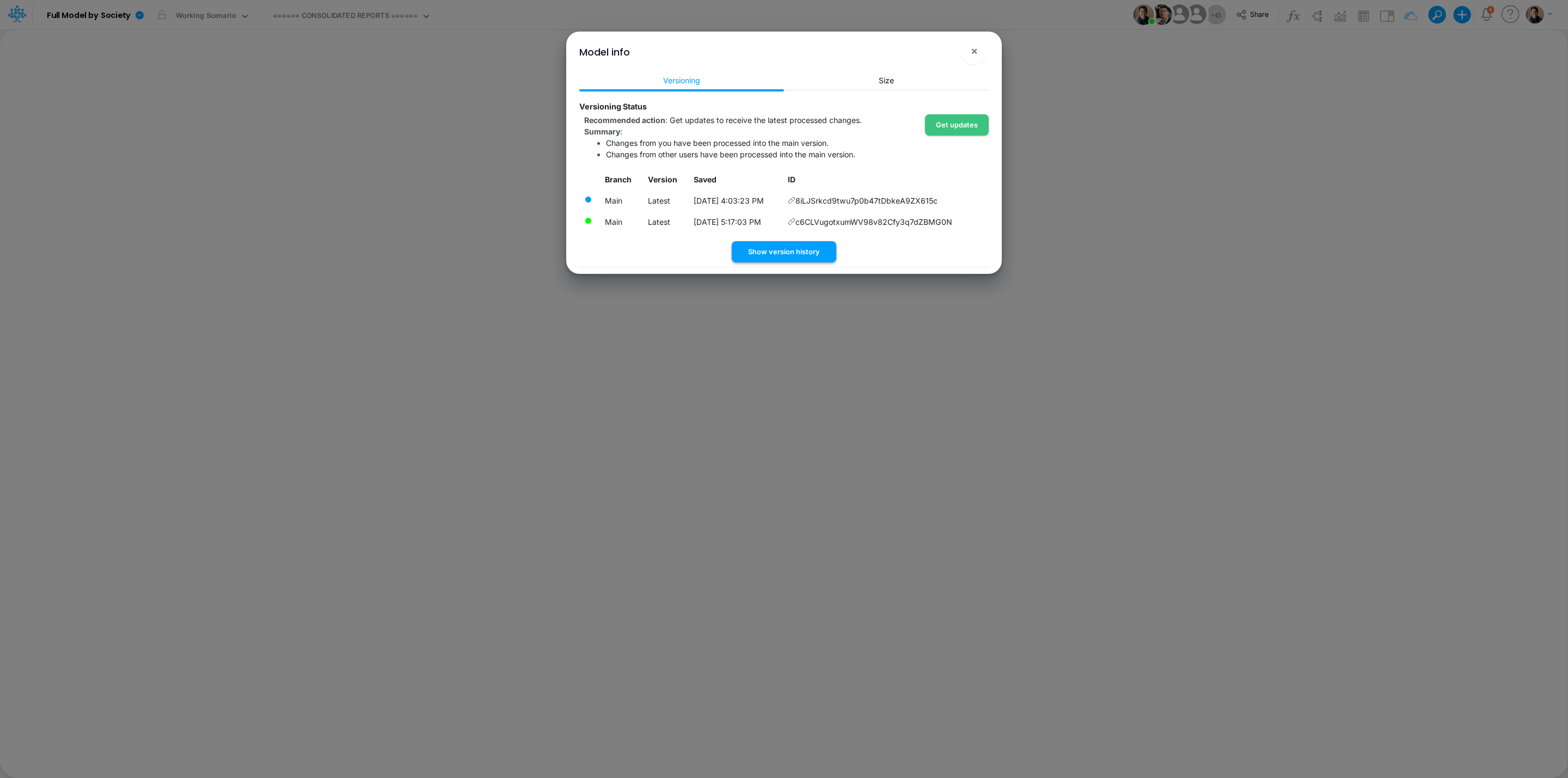
click at [795, 247] on button "Show version history" at bounding box center [784, 251] width 105 height 21
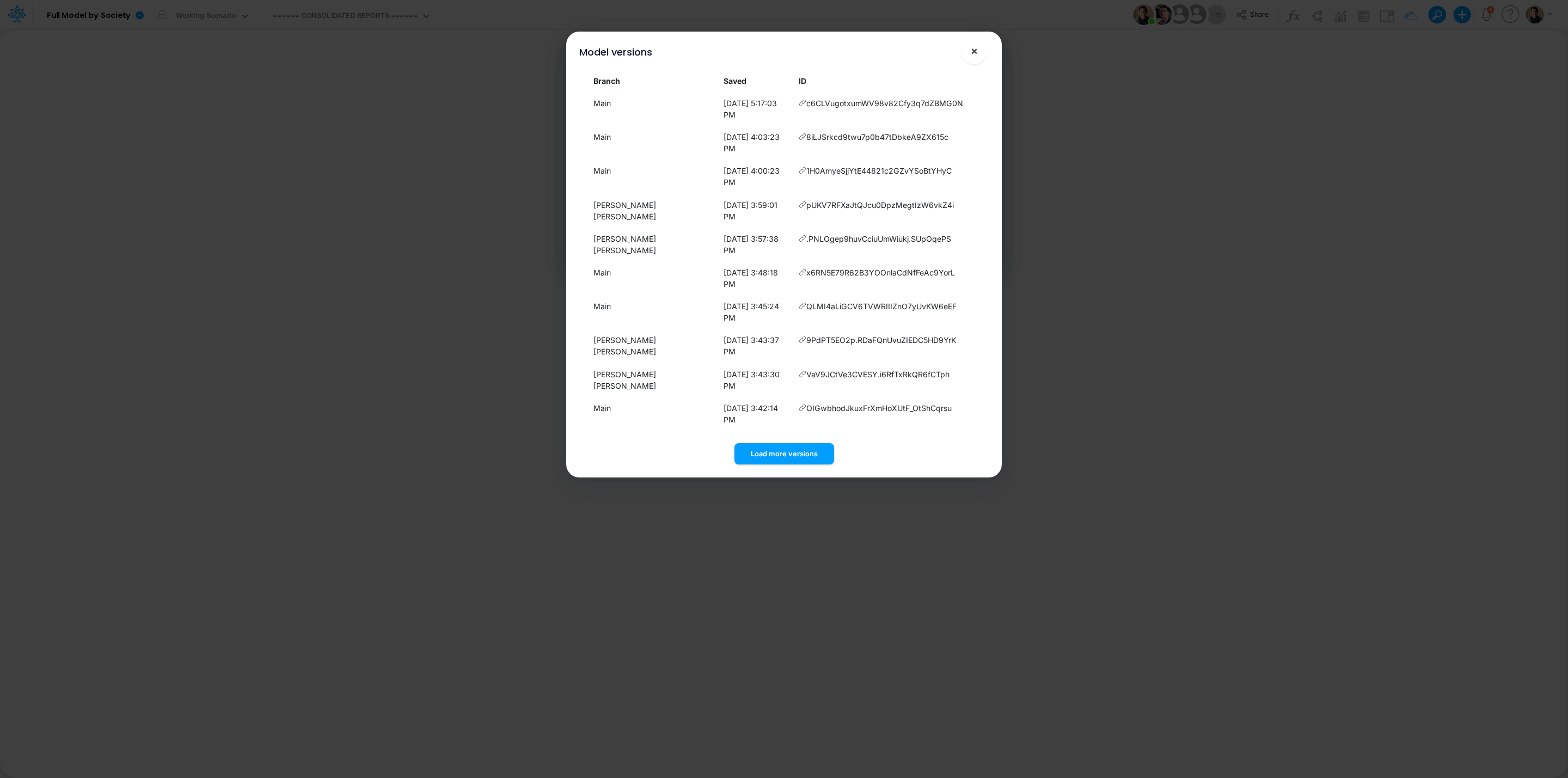
click at [971, 46] on span "×" at bounding box center [974, 50] width 7 height 13
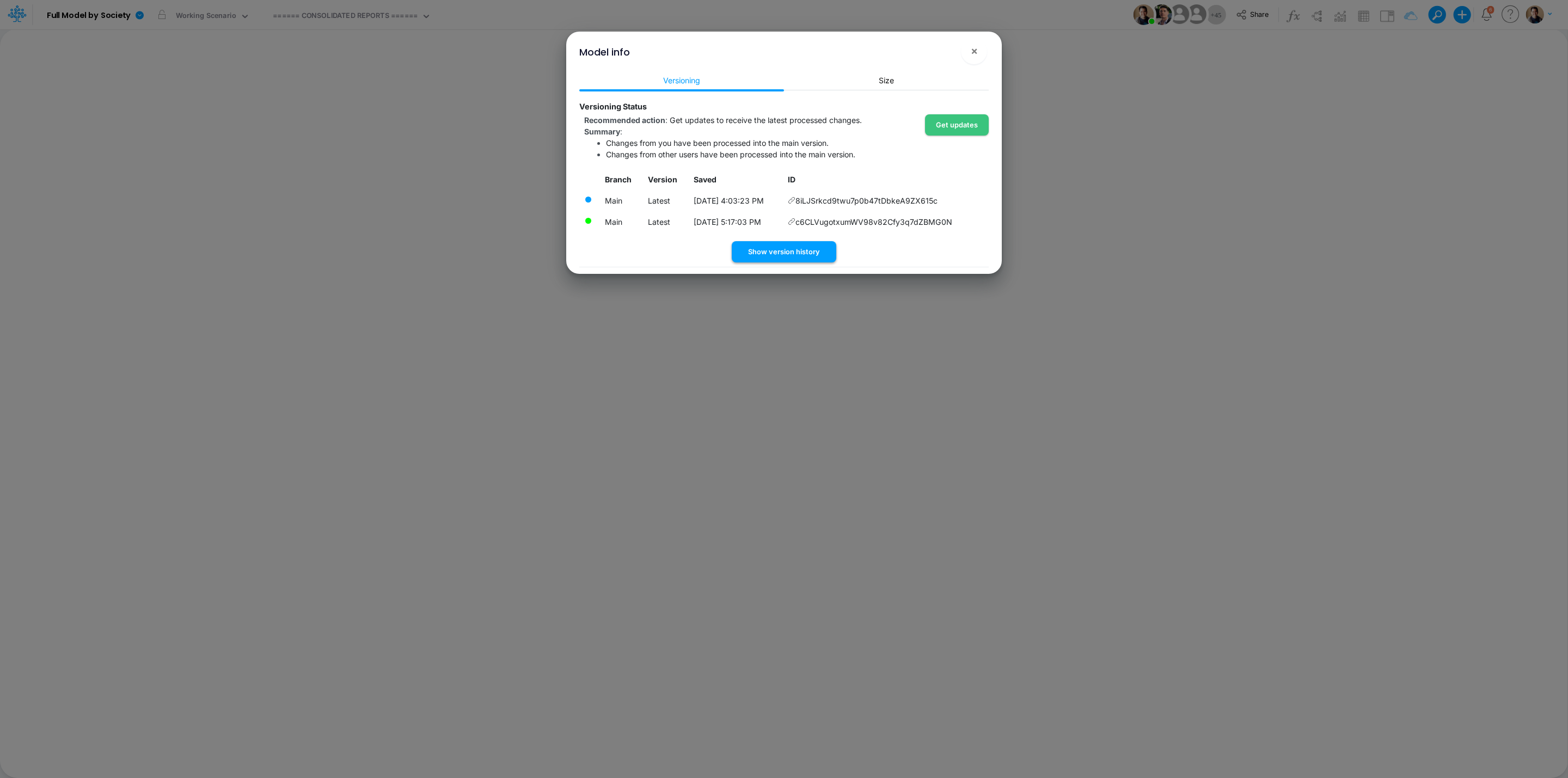
click at [800, 255] on button "Show version history" at bounding box center [784, 251] width 105 height 21
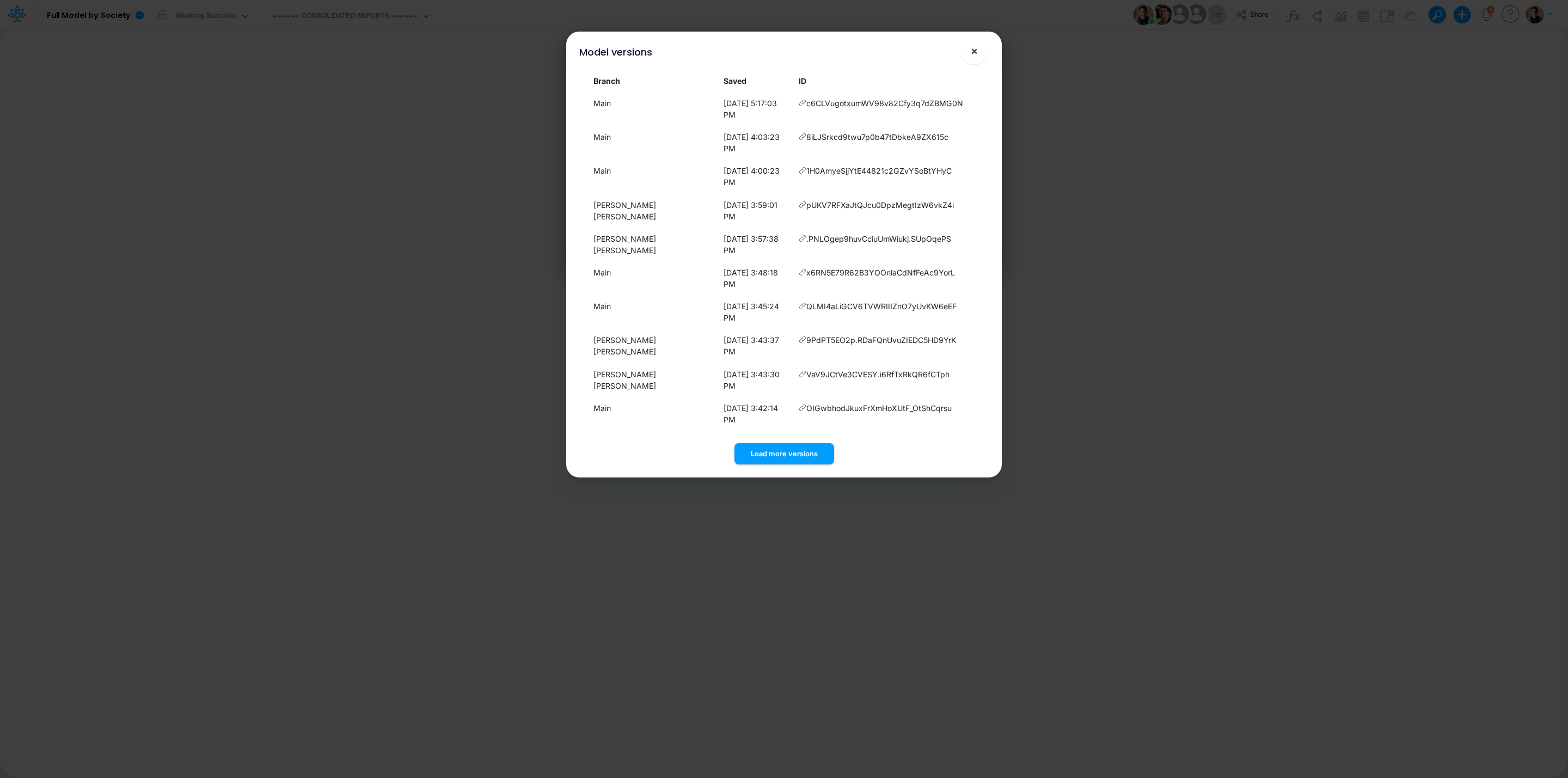
click at [977, 51] on span "×" at bounding box center [974, 50] width 7 height 13
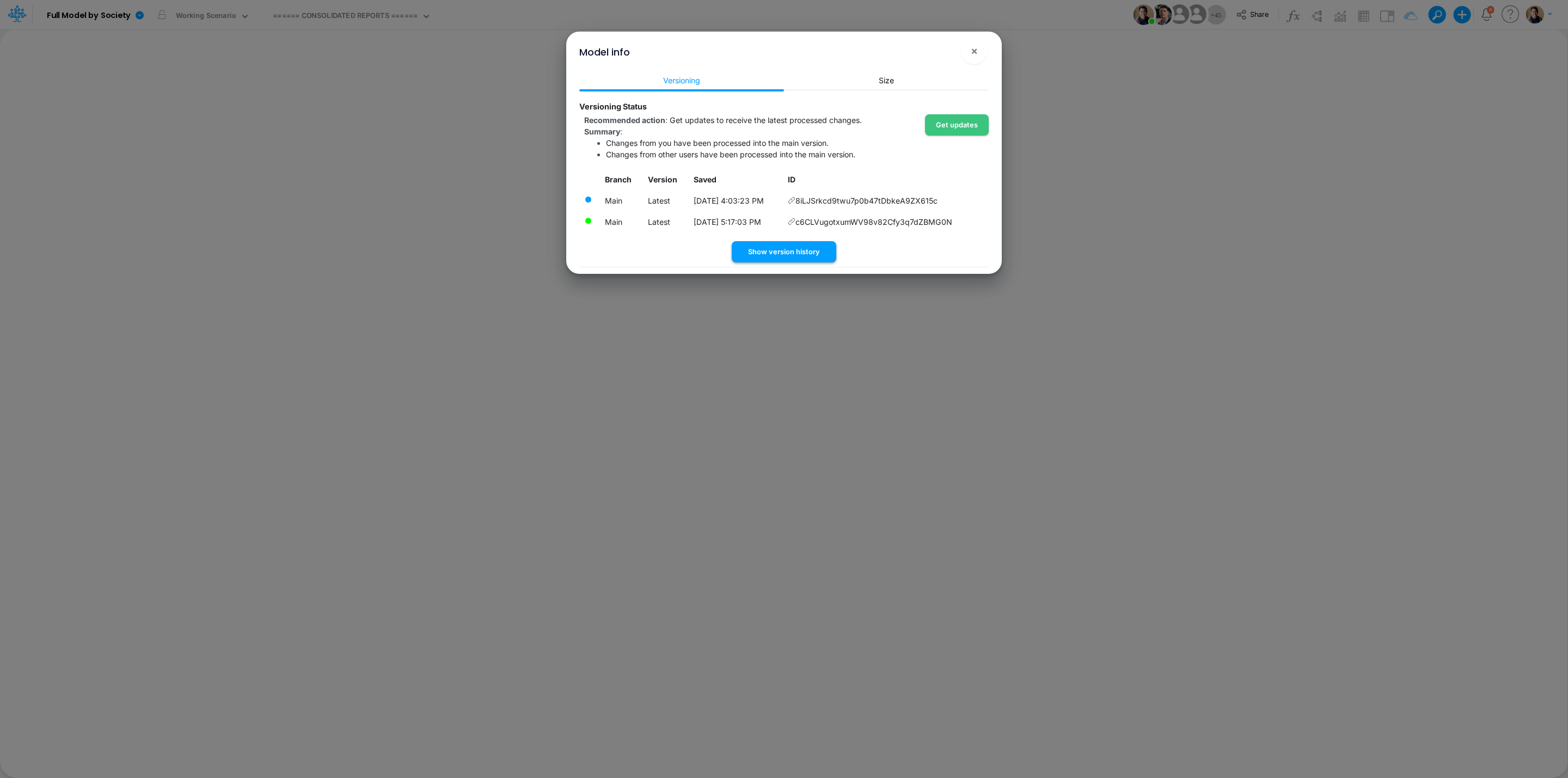
click at [803, 251] on button "Show version history" at bounding box center [784, 251] width 105 height 21
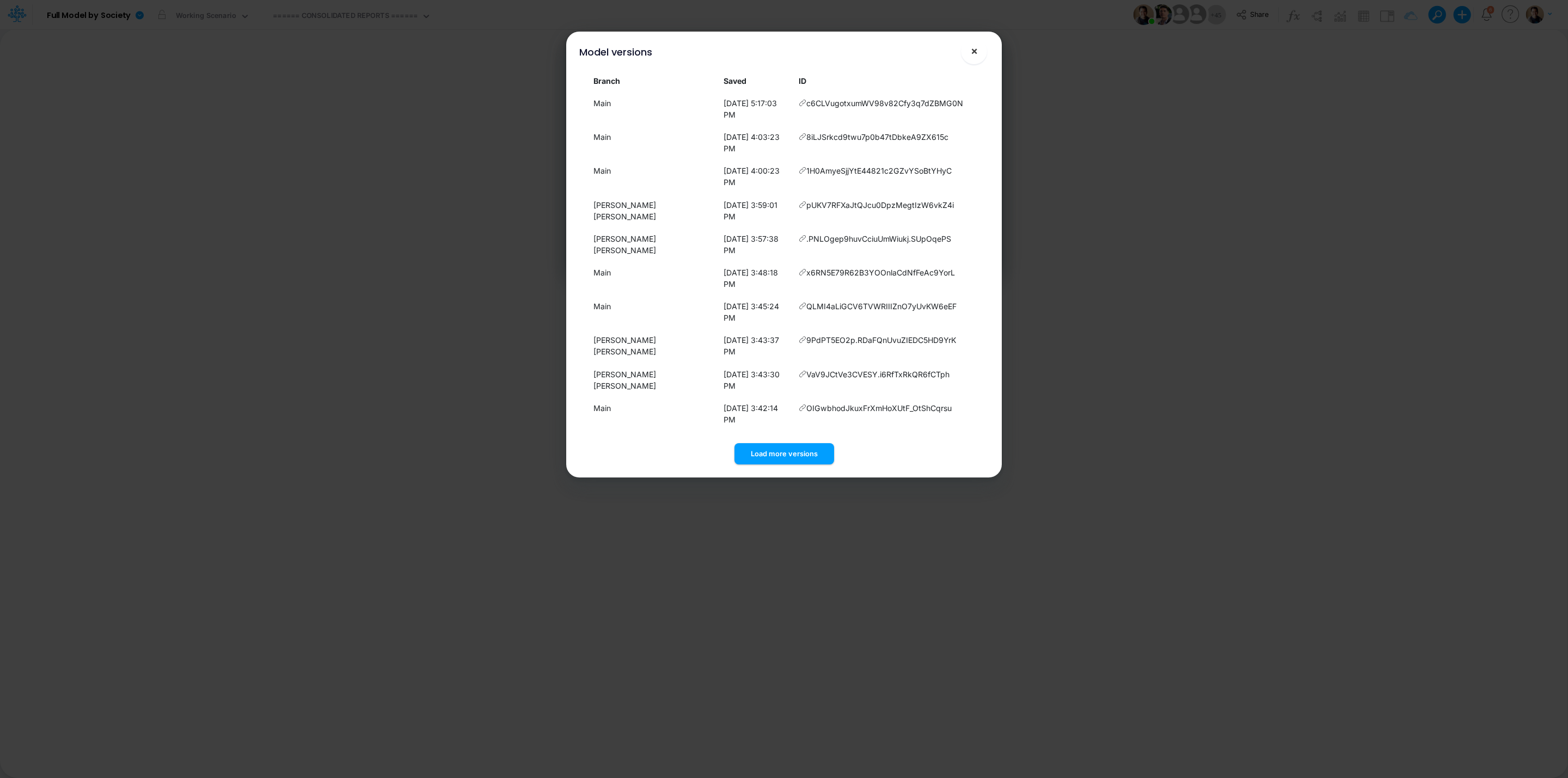
click at [971, 51] on span "×" at bounding box center [974, 50] width 7 height 13
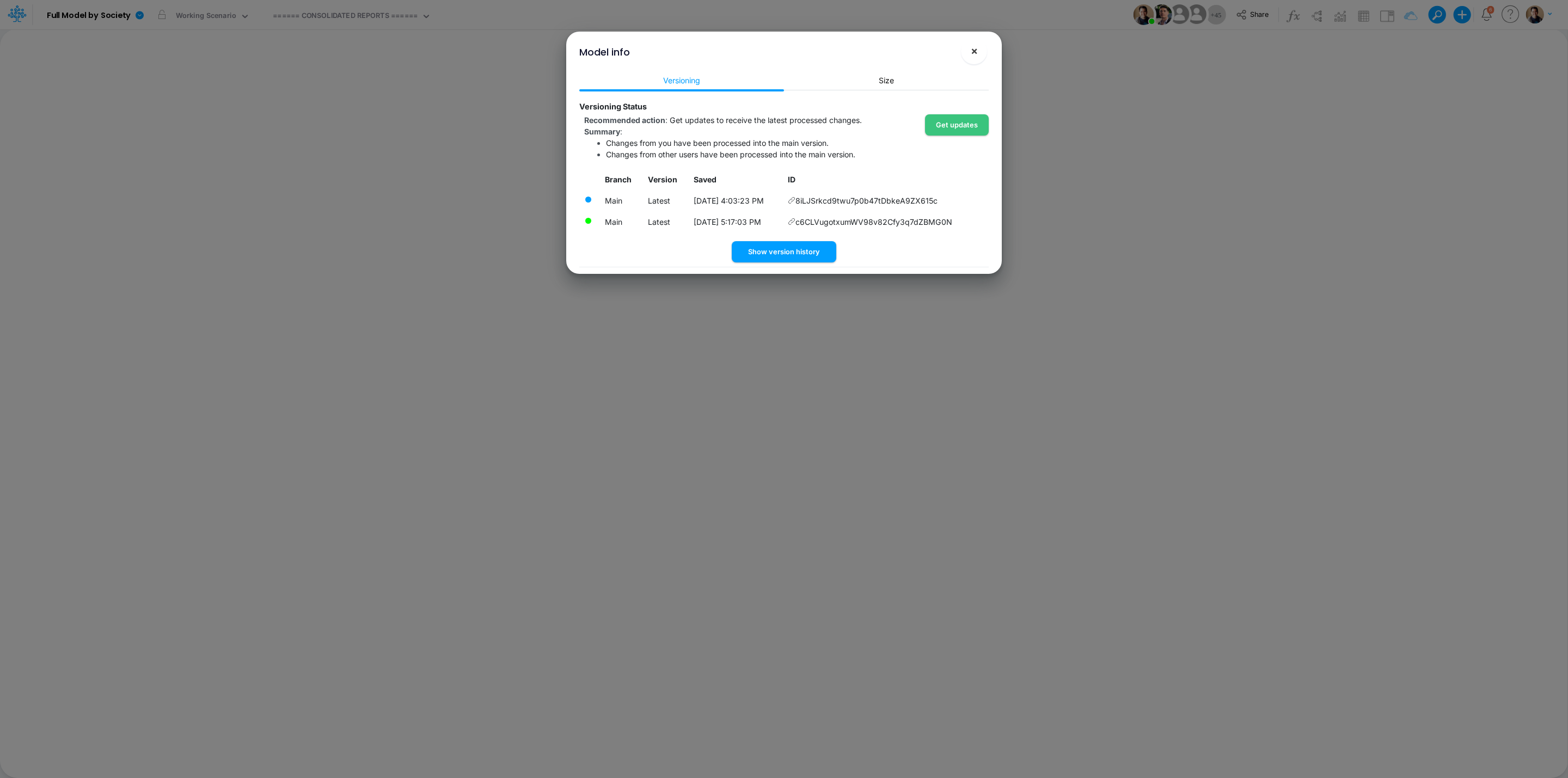
click at [981, 54] on button "×" at bounding box center [974, 50] width 26 height 26
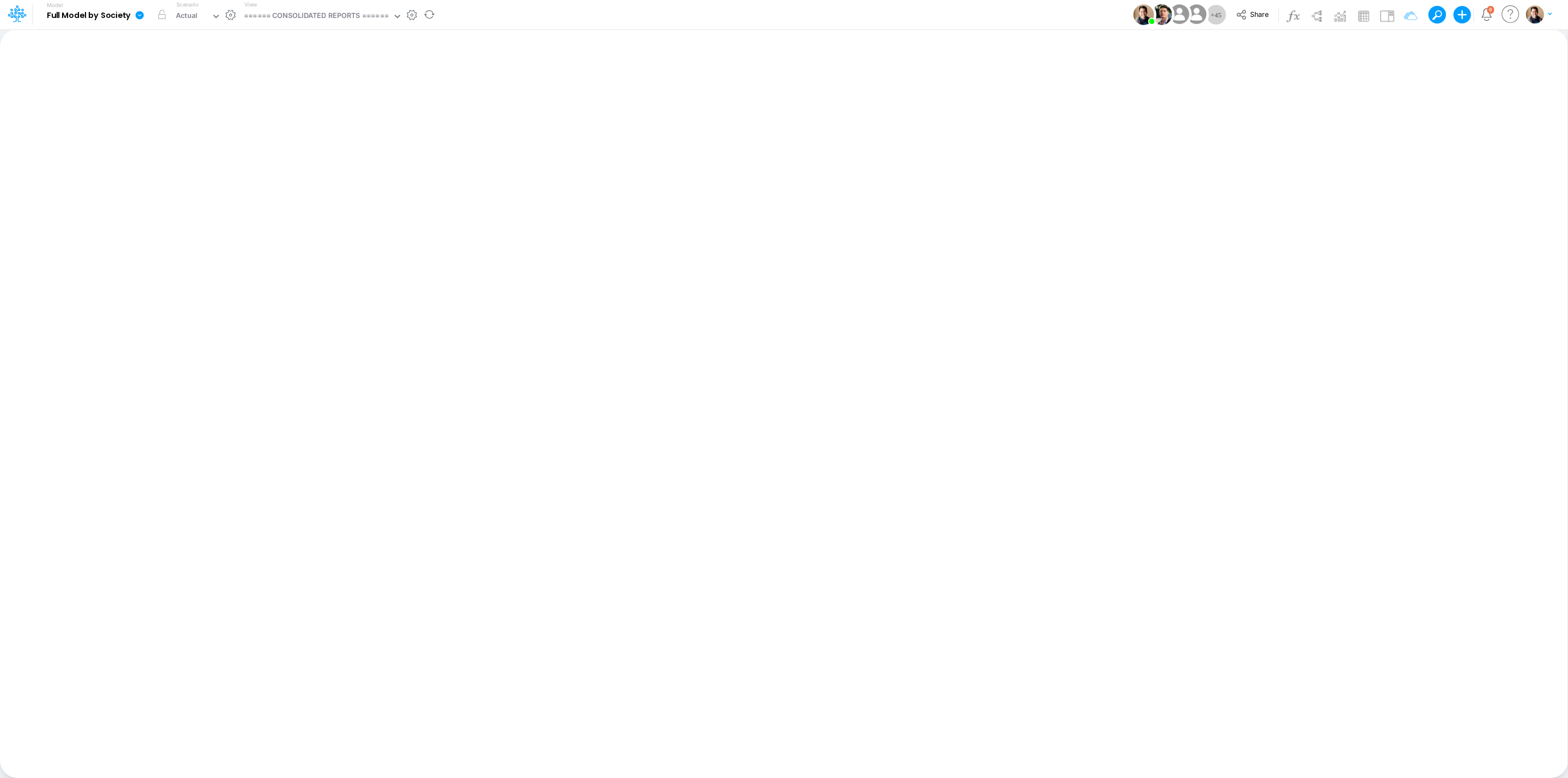
click at [138, 17] on icon at bounding box center [139, 15] width 8 height 8
click at [201, 109] on button "View model info" at bounding box center [194, 112] width 116 height 17
click at [1259, 9] on span "Share" at bounding box center [1259, 13] width 19 height 8
click at [263, 13] on link at bounding box center [274, 15] width 22 height 28
